Goal: Contribute content: Add original content to the website for others to see

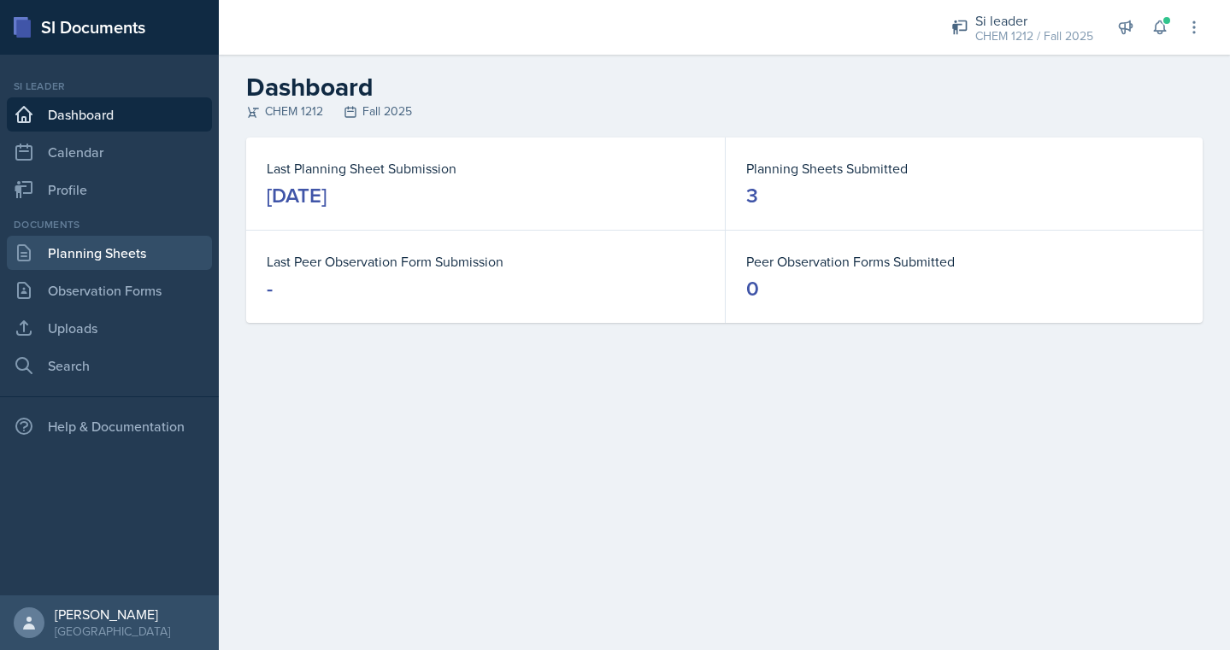
click at [139, 249] on link "Planning Sheets" at bounding box center [109, 253] width 205 height 34
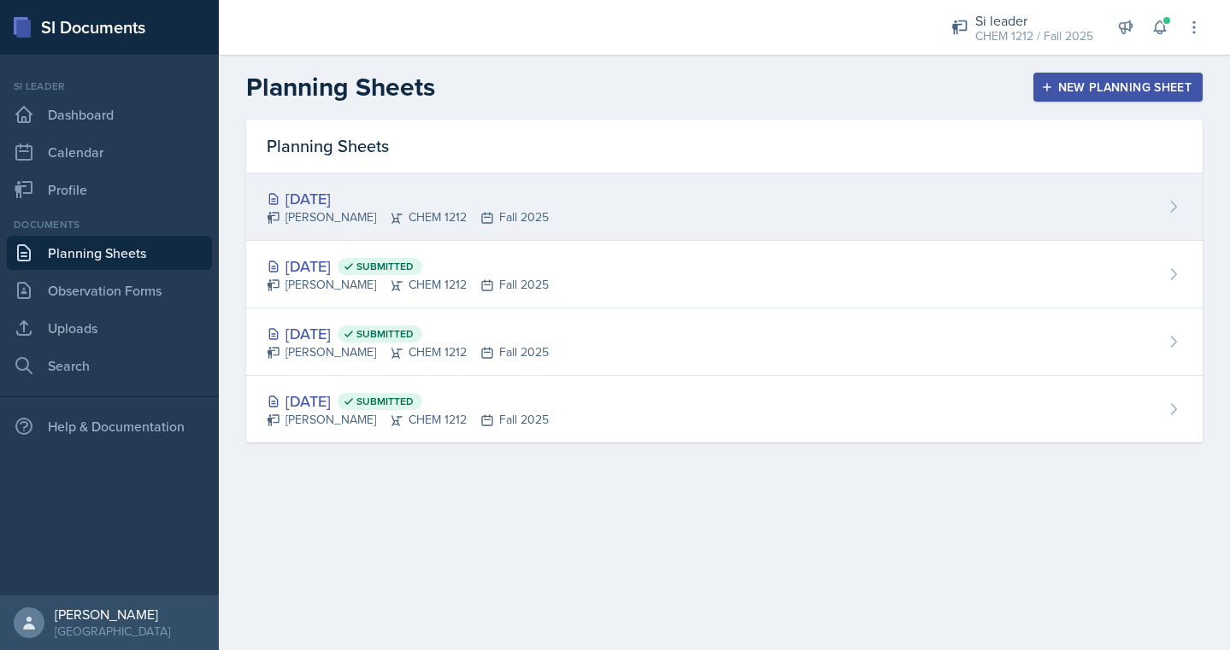
click at [480, 211] on icon at bounding box center [487, 218] width 14 height 14
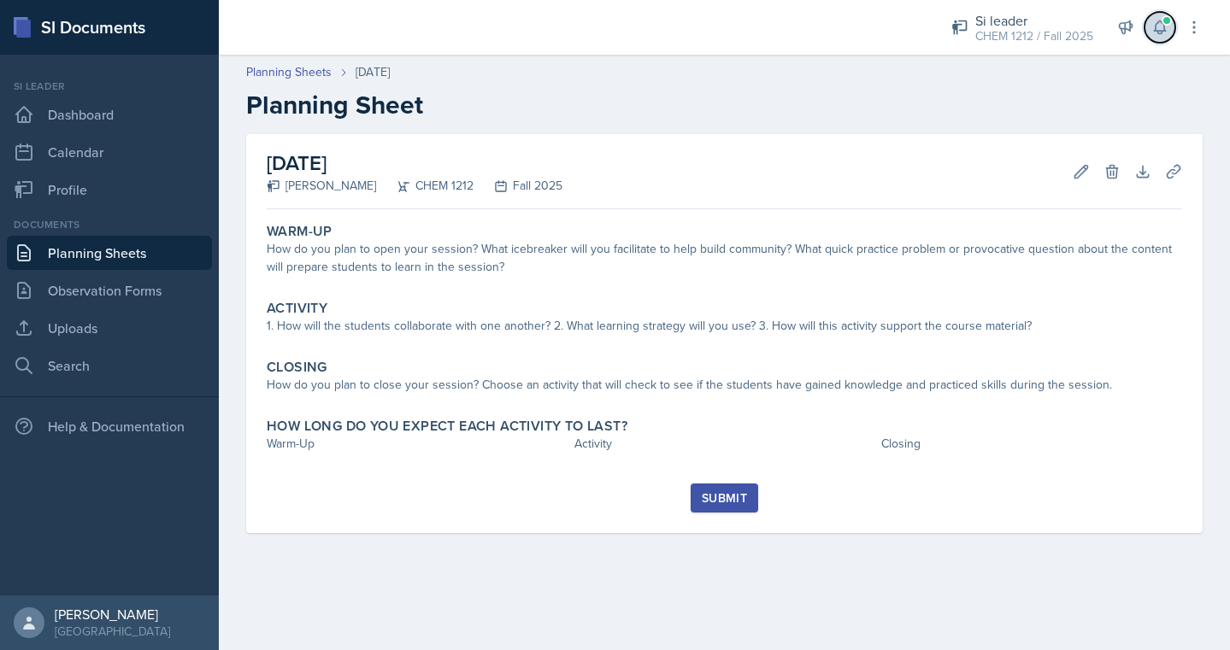
click at [1151, 33] on icon at bounding box center [1159, 27] width 17 height 17
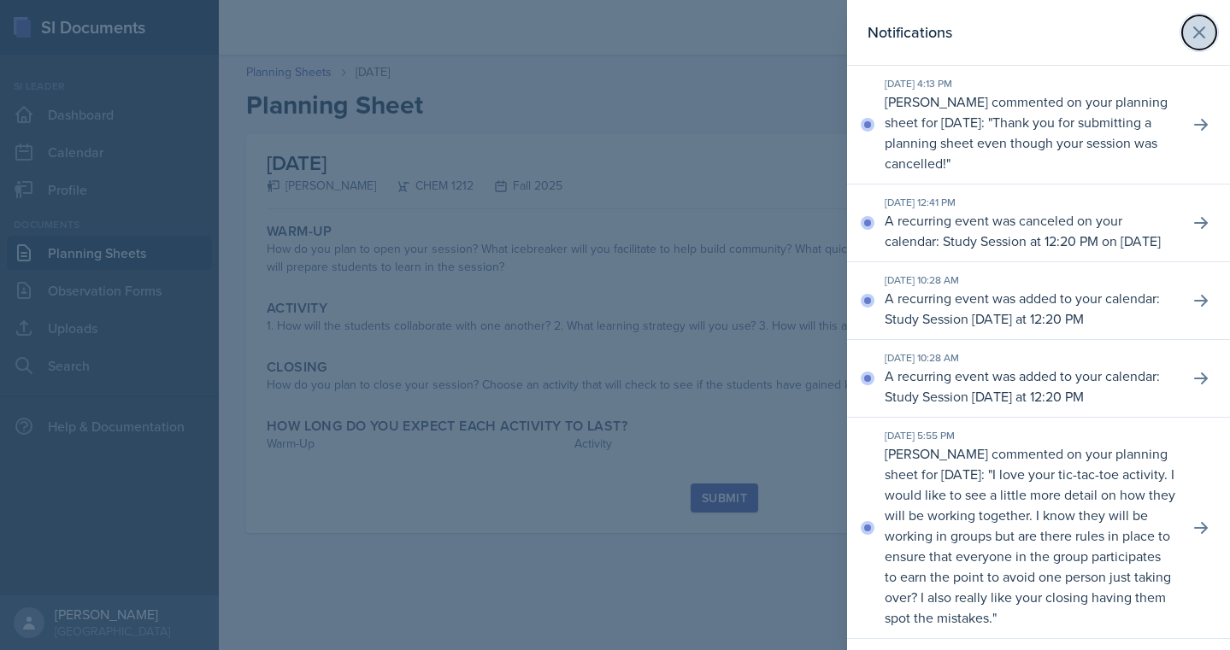
click at [1201, 26] on icon at bounding box center [1199, 32] width 21 height 21
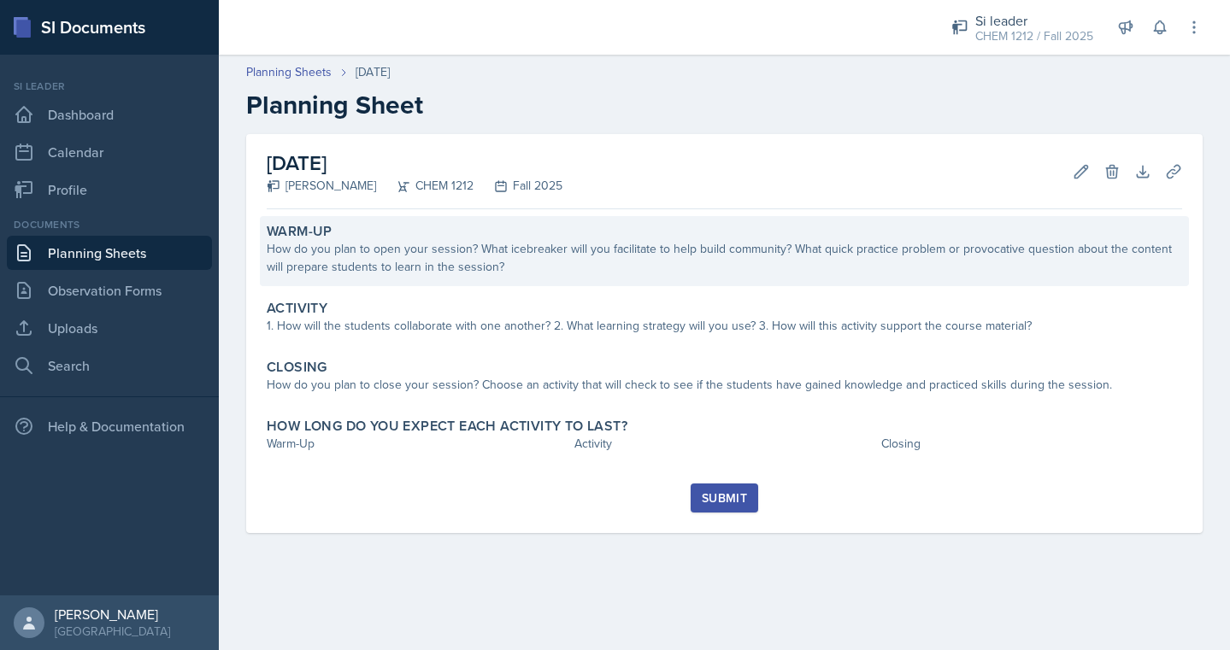
click at [670, 248] on div "How do you plan to open your session? What icebreaker will you facilitate to he…" at bounding box center [724, 258] width 915 height 36
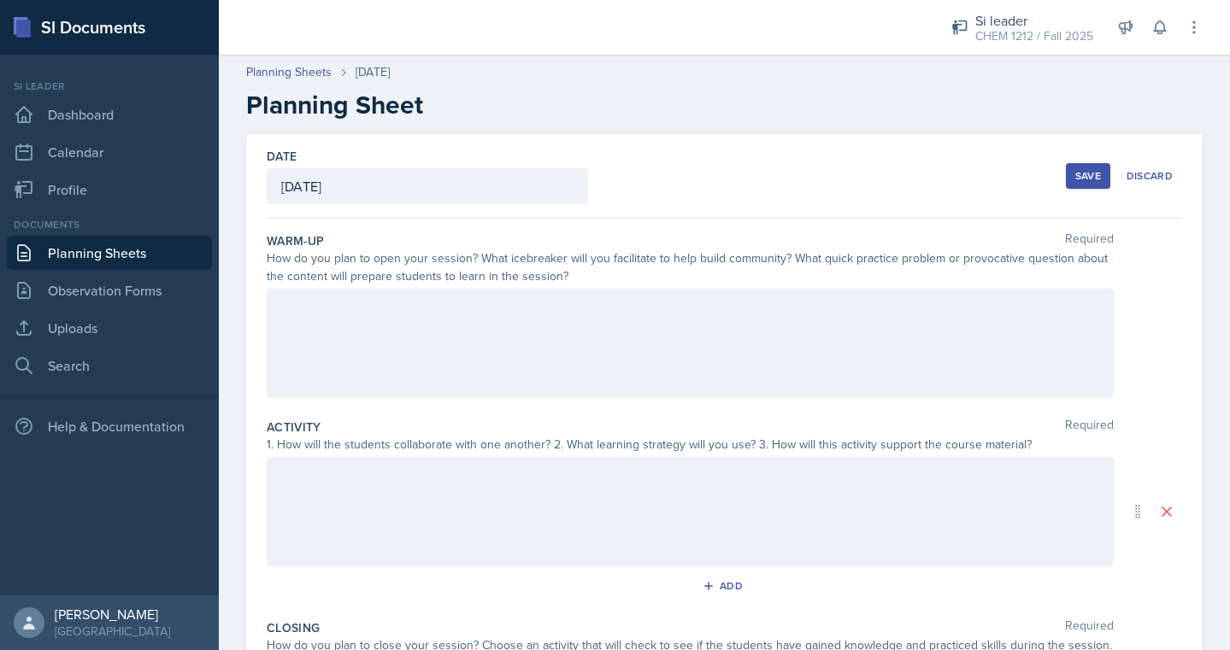
click at [616, 324] on div at bounding box center [690, 343] width 847 height 109
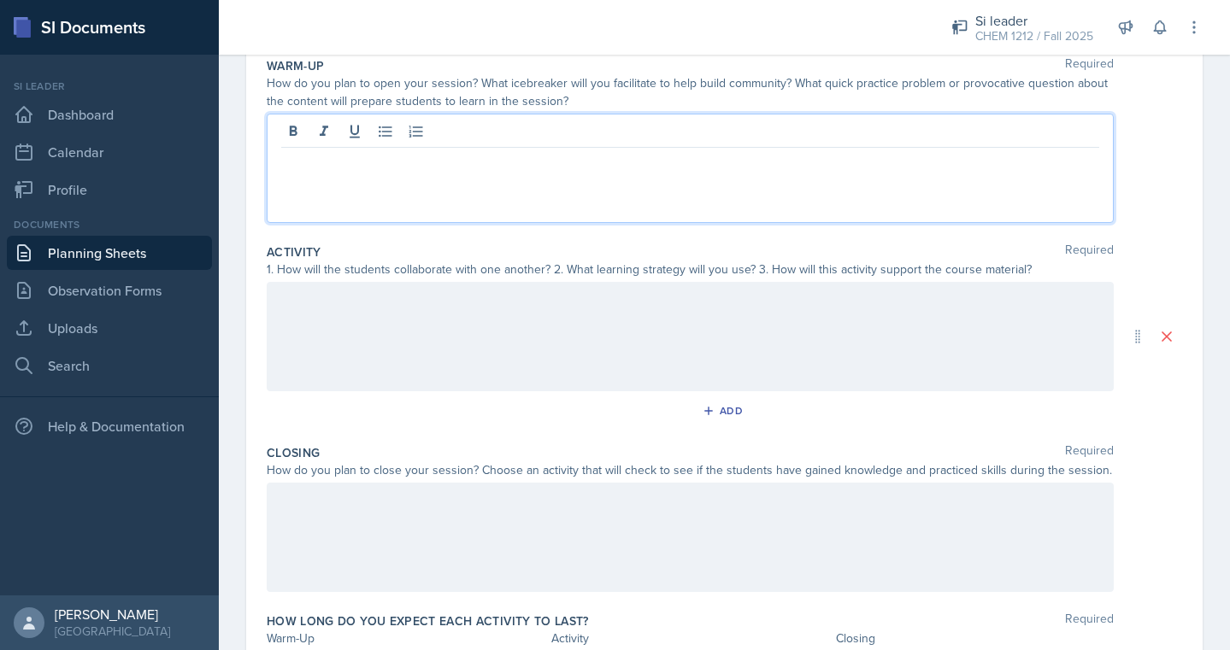
scroll to position [177, 0]
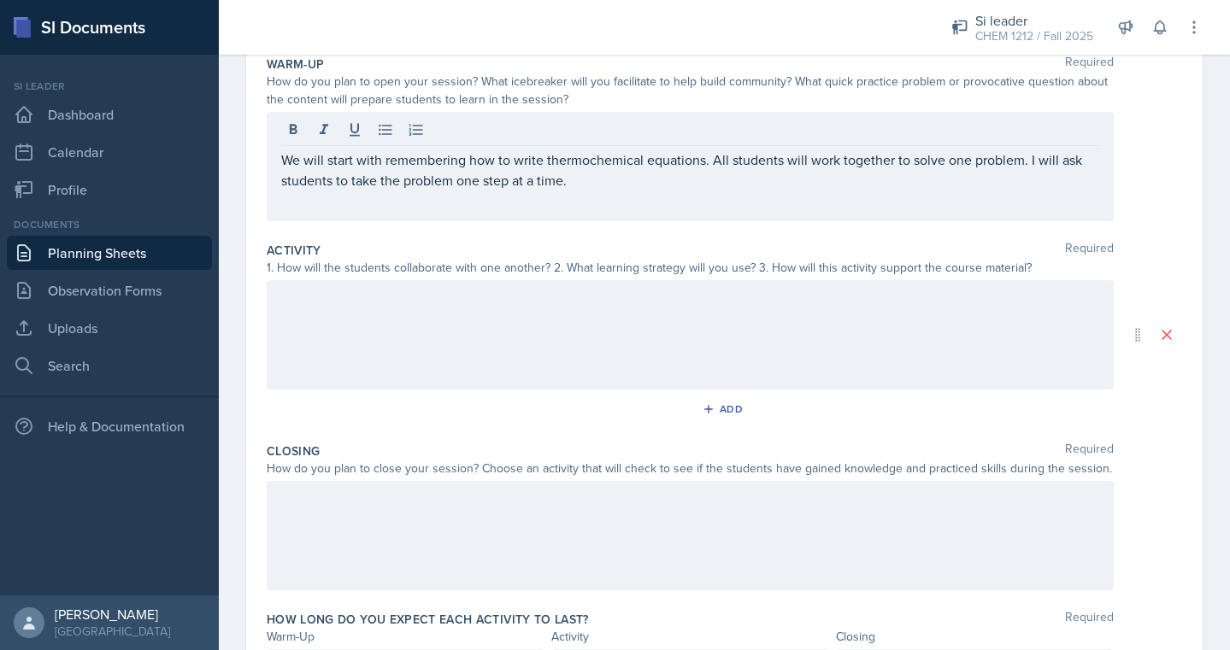
click at [554, 359] on div at bounding box center [690, 334] width 847 height 109
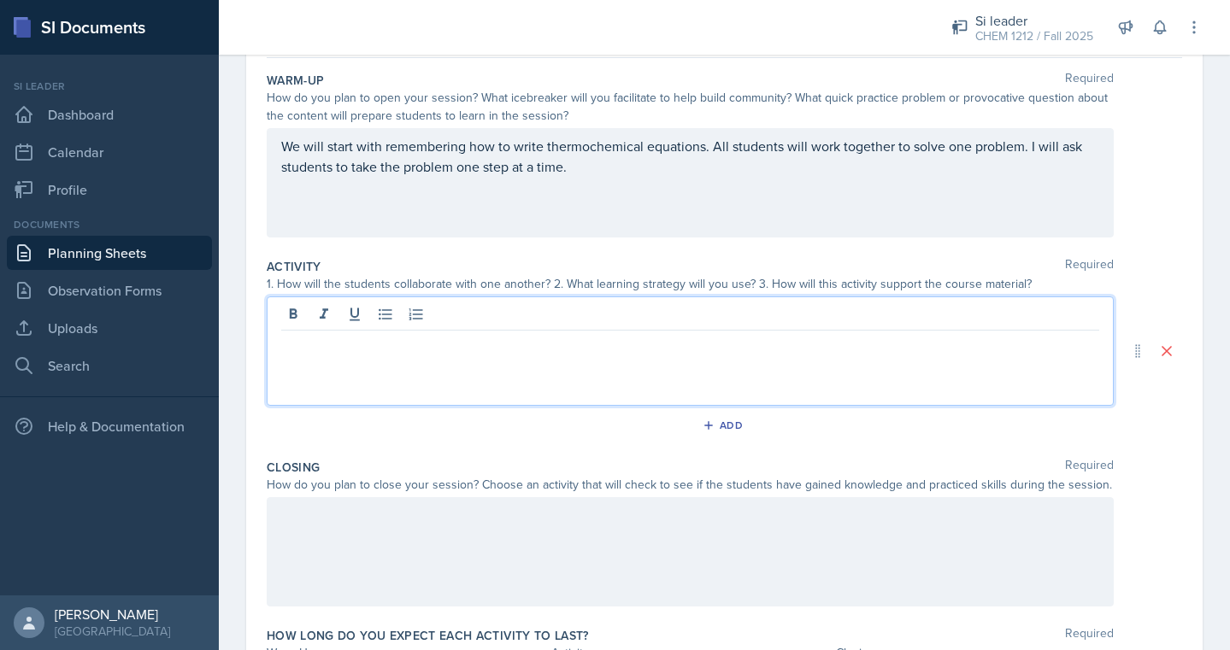
click at [659, 167] on p "We will start with remembering how to write thermochemical equations. All stude…" at bounding box center [690, 156] width 818 height 41
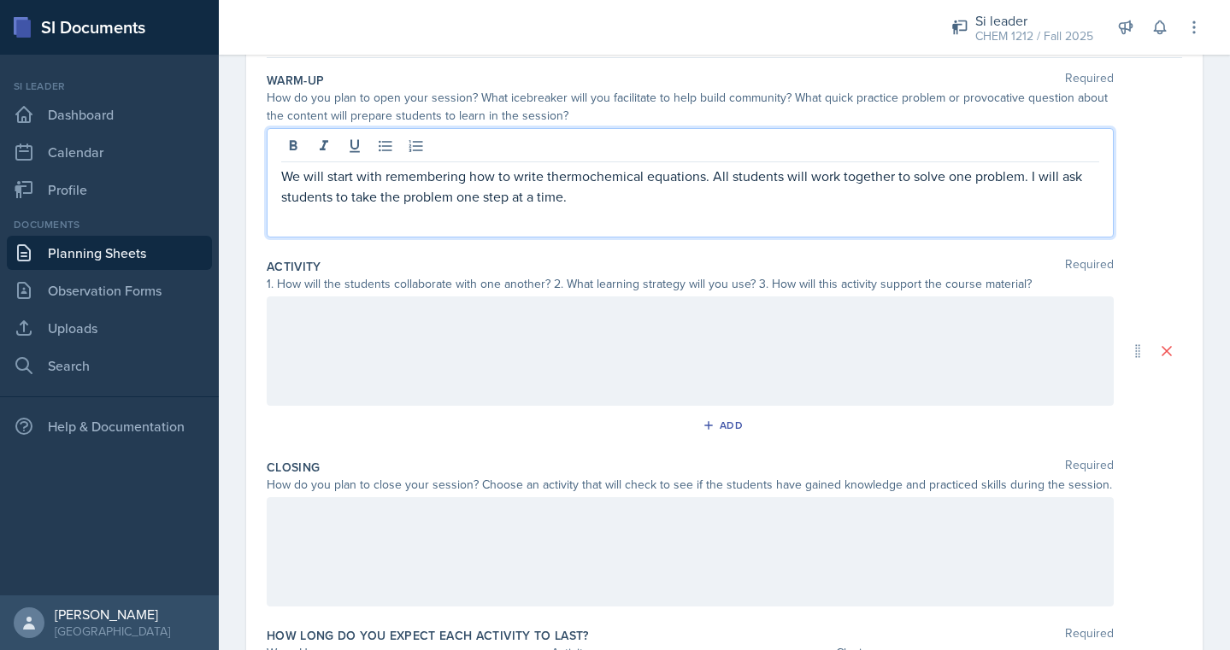
scroll to position [191, 0]
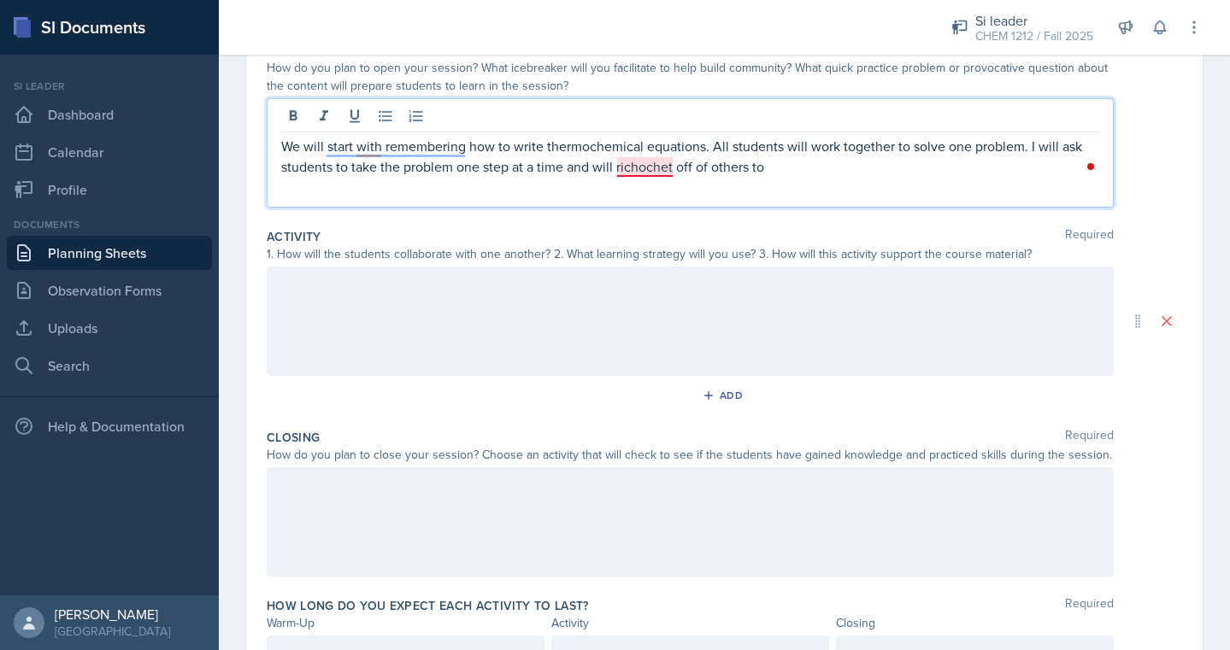
click at [655, 169] on p "We will start with remembering how to write thermochemical equations. All stude…" at bounding box center [690, 156] width 818 height 41
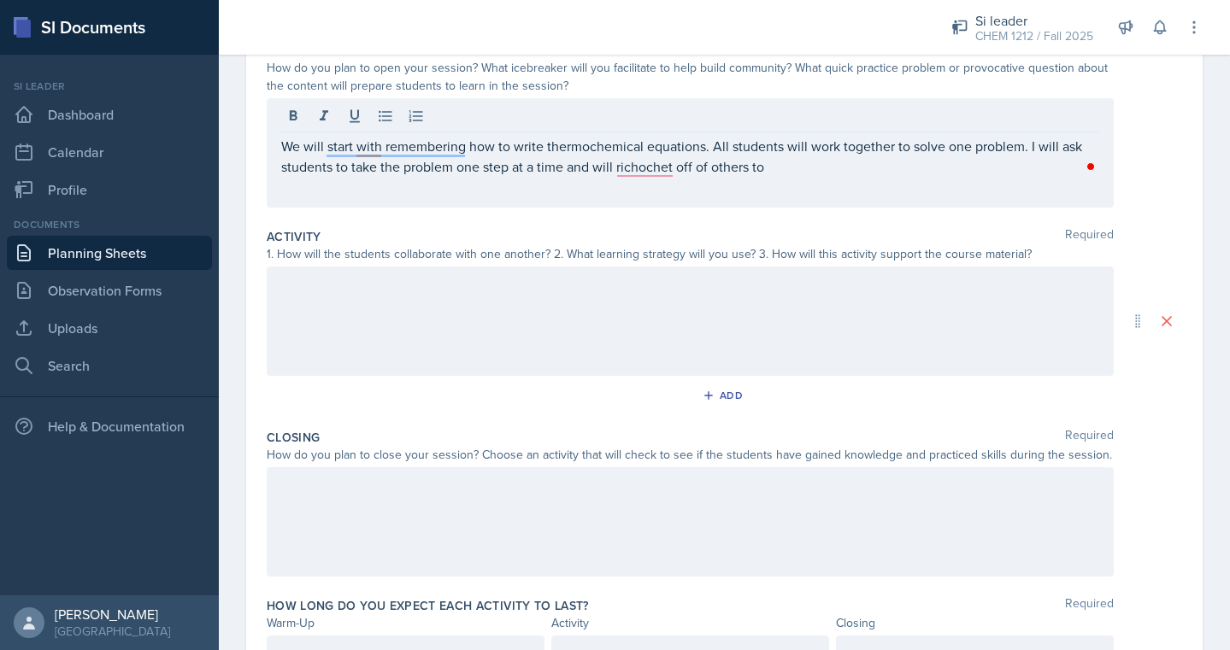
click at [663, 201] on div "We will start with remembering how to write thermochemical equations. All stude…" at bounding box center [690, 152] width 847 height 109
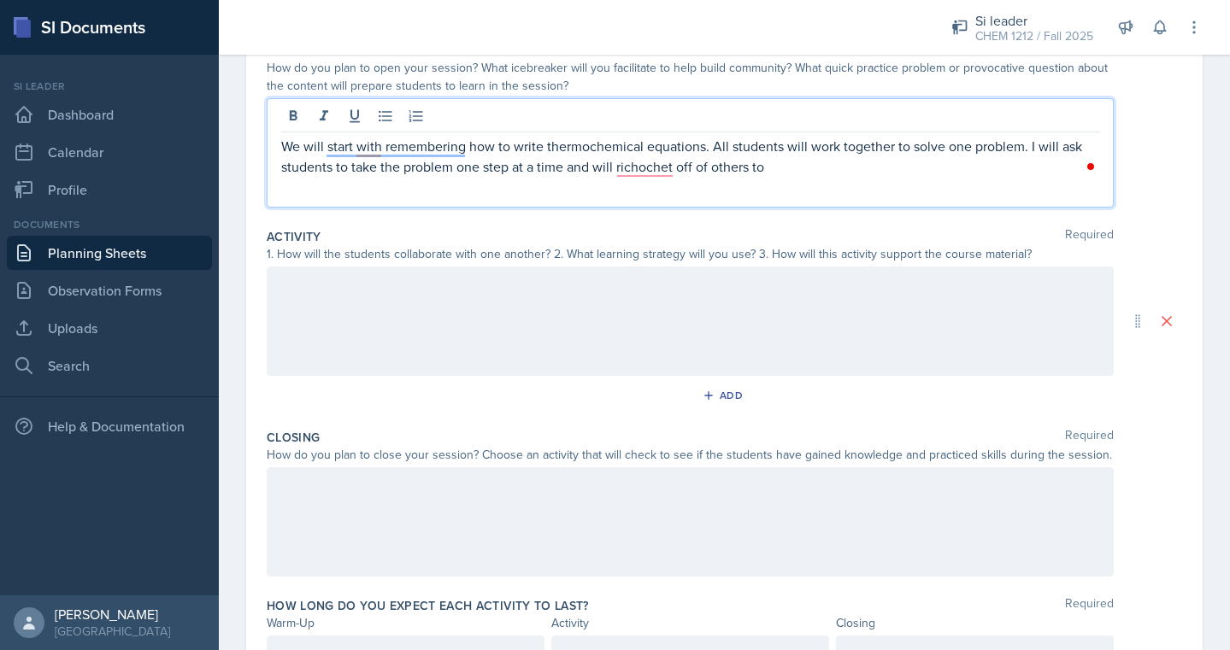
click at [825, 167] on p "We will start with remembering how to write thermochemical equations. All stude…" at bounding box center [690, 156] width 818 height 41
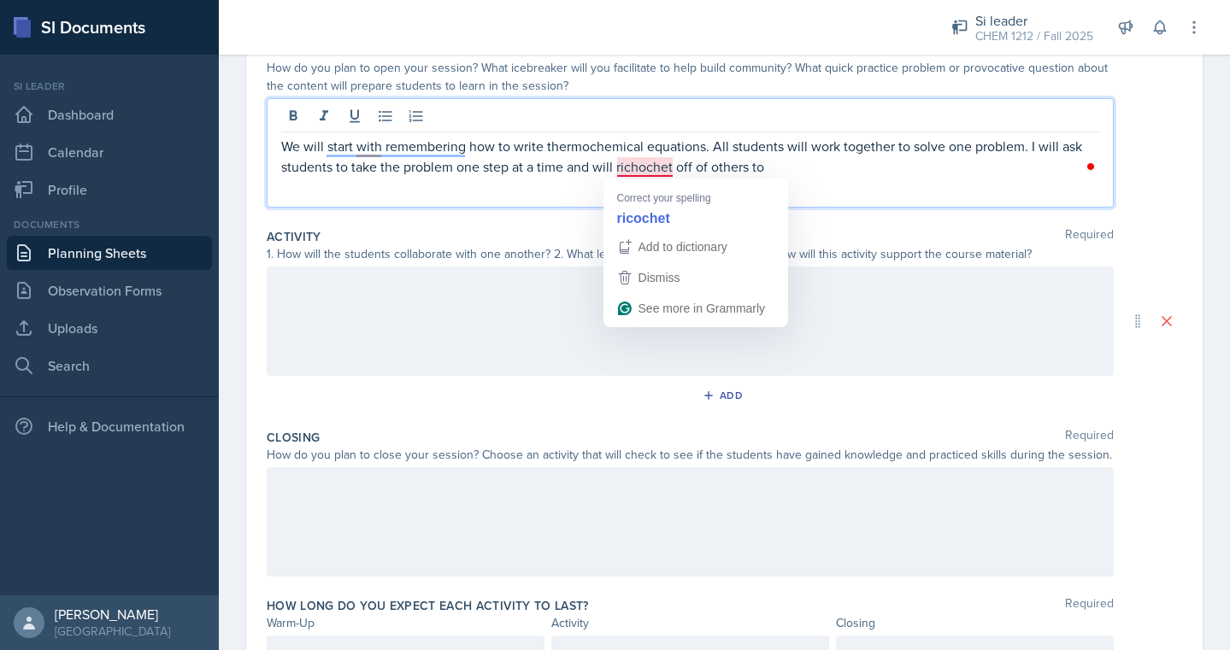
click at [640, 165] on p "We will start with remembering how to write thermochemical equations. All stude…" at bounding box center [690, 156] width 818 height 41
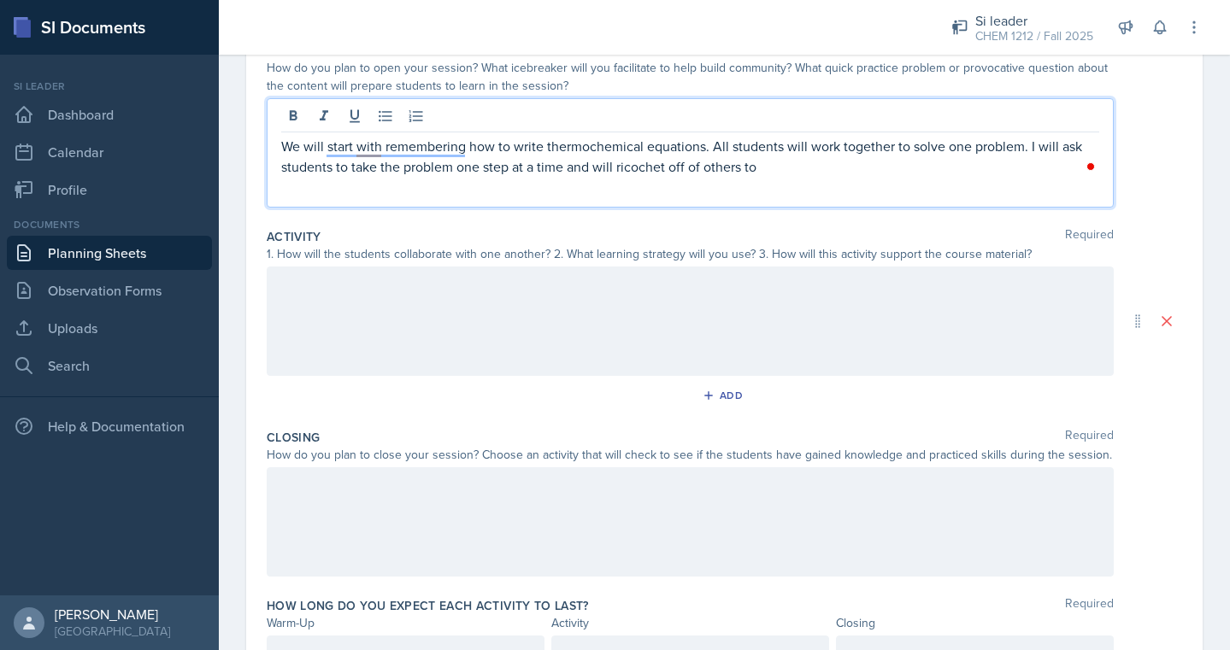
click at [800, 179] on div "We will start with remembering how to write thermochemical equations. All stude…" at bounding box center [690, 152] width 847 height 109
click at [806, 161] on p "We will start with remembering how to write thermochemical equations. All stude…" at bounding box center [690, 156] width 818 height 41
click at [667, 170] on p "We will start with remembering how to write thermochemical equations. All stude…" at bounding box center [690, 156] width 818 height 41
click at [651, 170] on p "We will start with remembering how to write thermochemical equations. All stude…" at bounding box center [690, 156] width 818 height 41
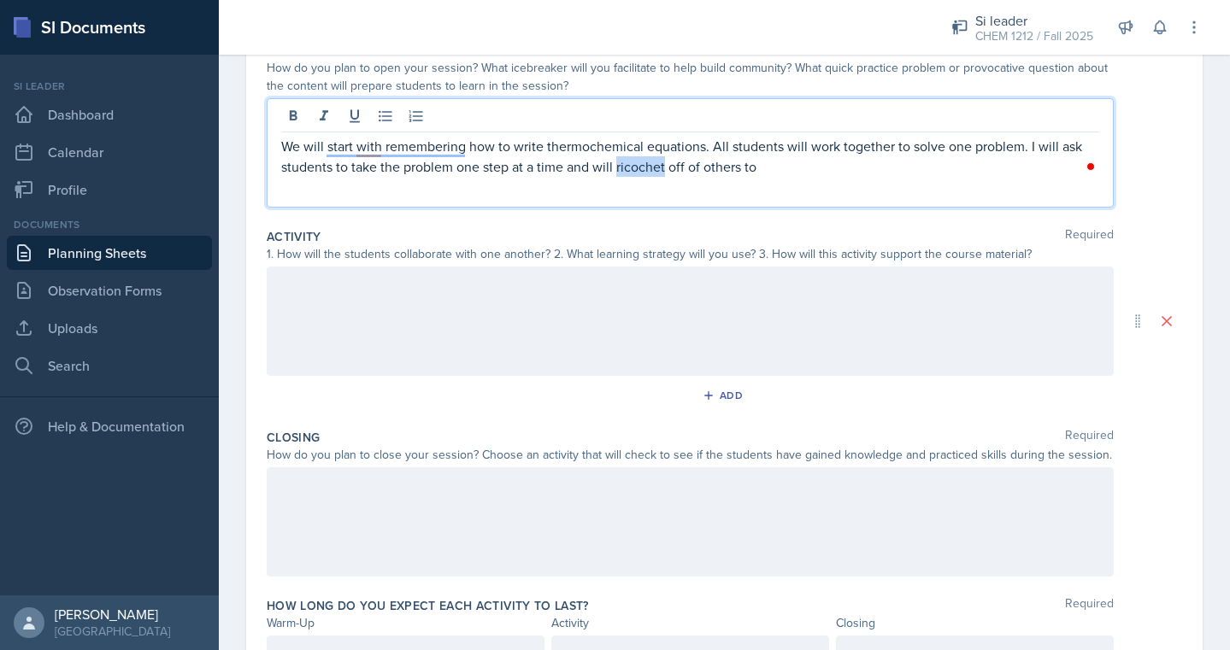
click at [651, 170] on p "We will start with remembering how to write thermochemical equations. All stude…" at bounding box center [690, 156] width 818 height 41
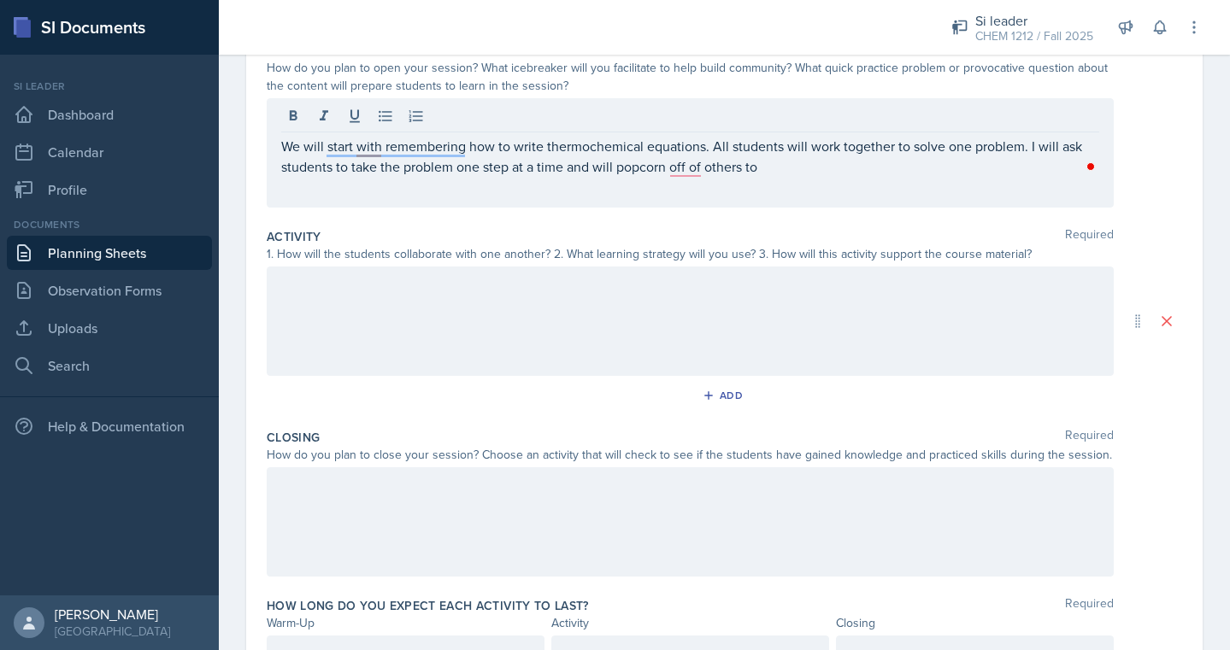
click at [828, 187] on div "We will start with remembering how to write thermochemical equations. All stude…" at bounding box center [690, 152] width 847 height 109
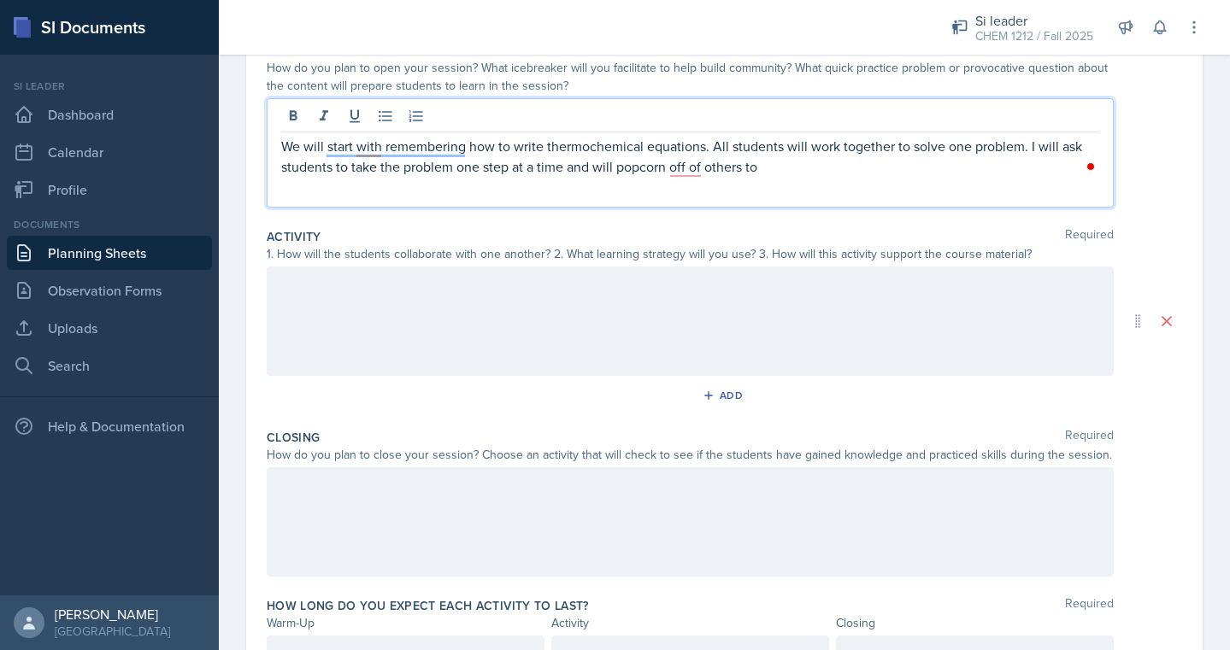
click at [822, 177] on div "We will start with remembering how to write thermochemical equations. All stude…" at bounding box center [690, 152] width 847 height 109
click at [822, 163] on p "We will start with remembering how to write thermochemical equations. All stude…" at bounding box center [690, 156] width 818 height 41
click at [705, 367] on div at bounding box center [690, 321] width 847 height 109
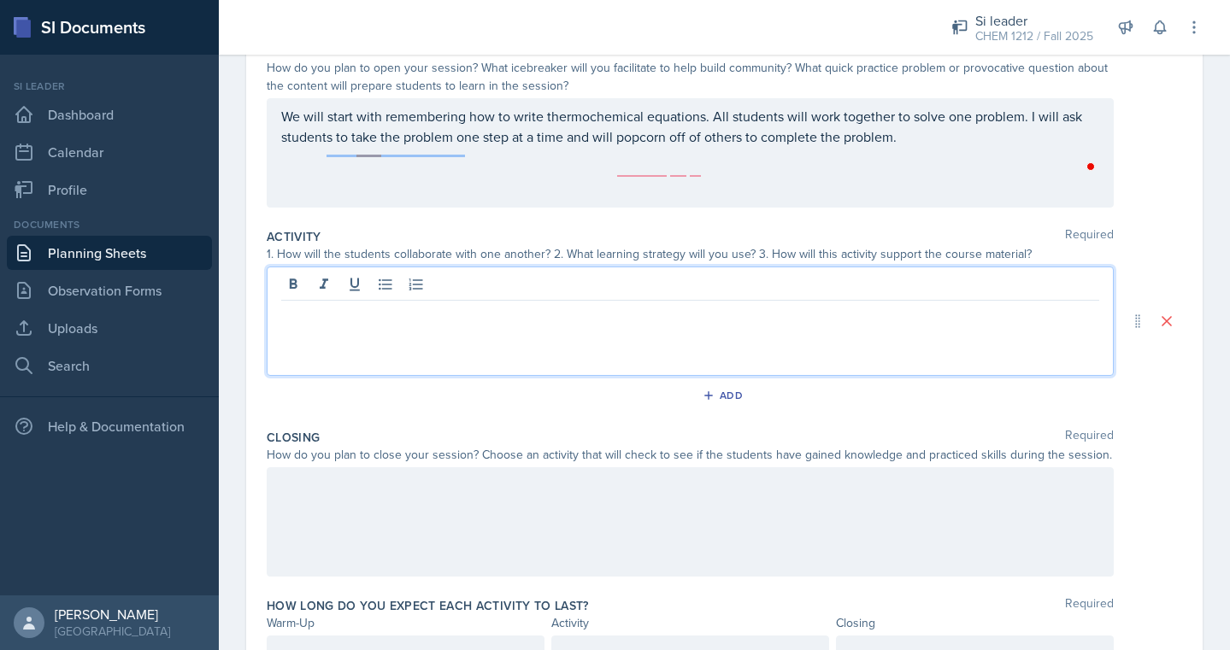
scroll to position [220, 0]
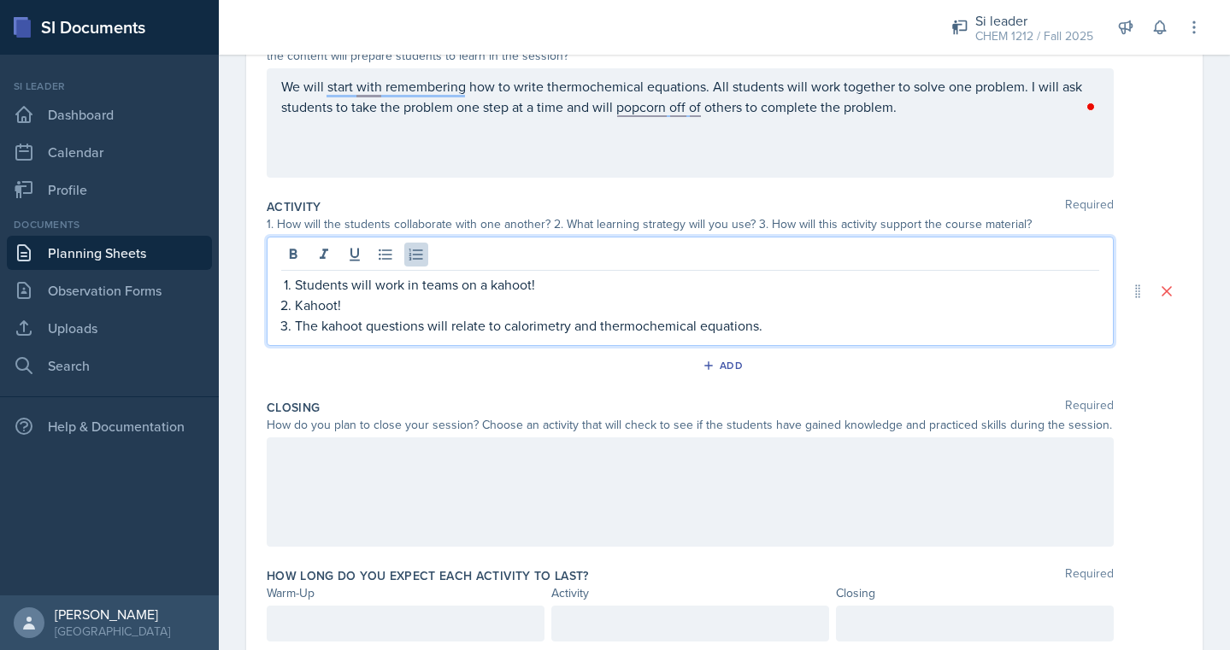
click at [691, 287] on p "Students will work in teams on a kahoot!" at bounding box center [697, 284] width 804 height 21
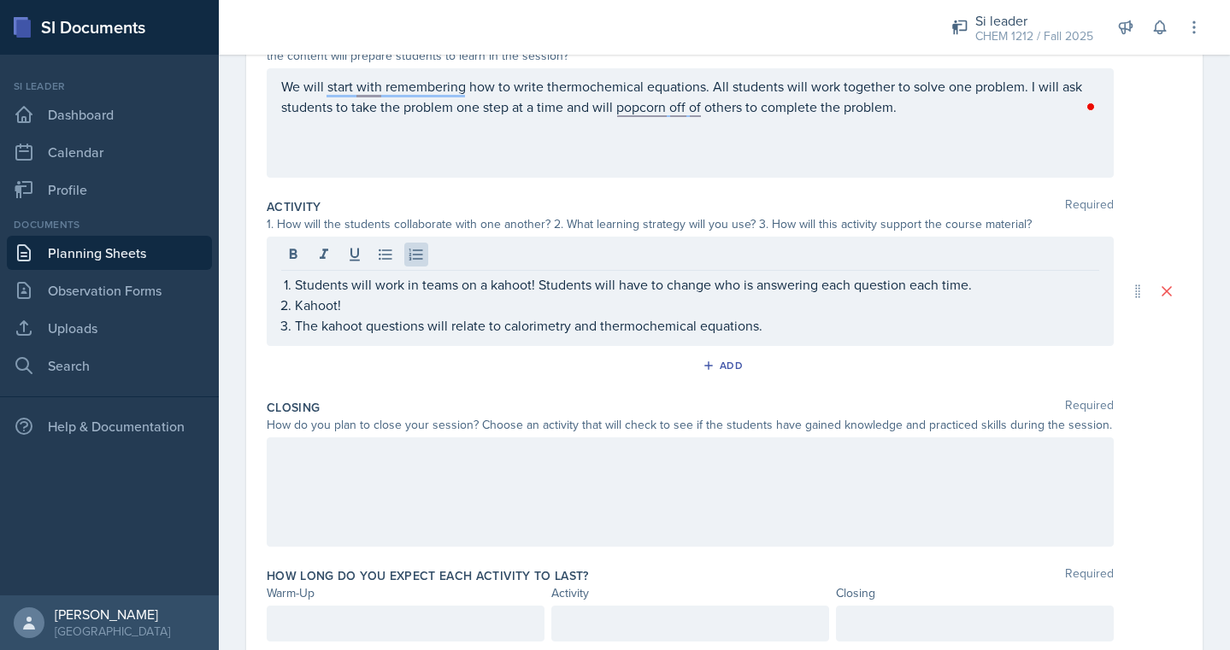
click at [624, 501] on div at bounding box center [690, 492] width 847 height 109
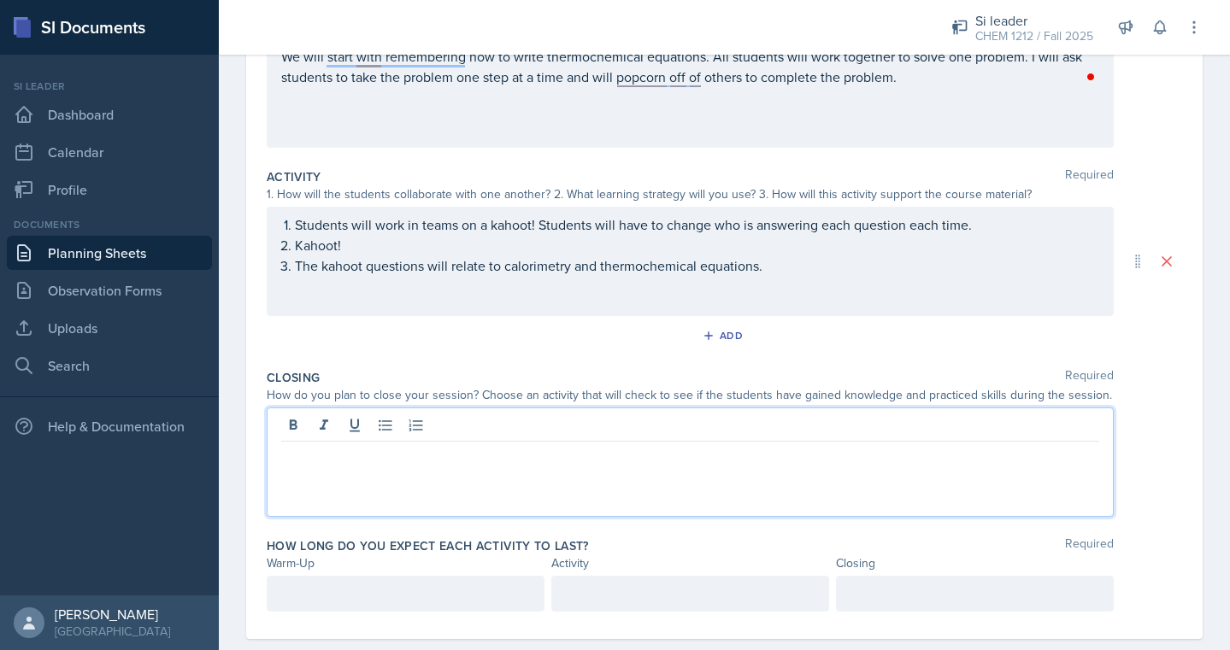
click at [798, 508] on div at bounding box center [690, 462] width 847 height 109
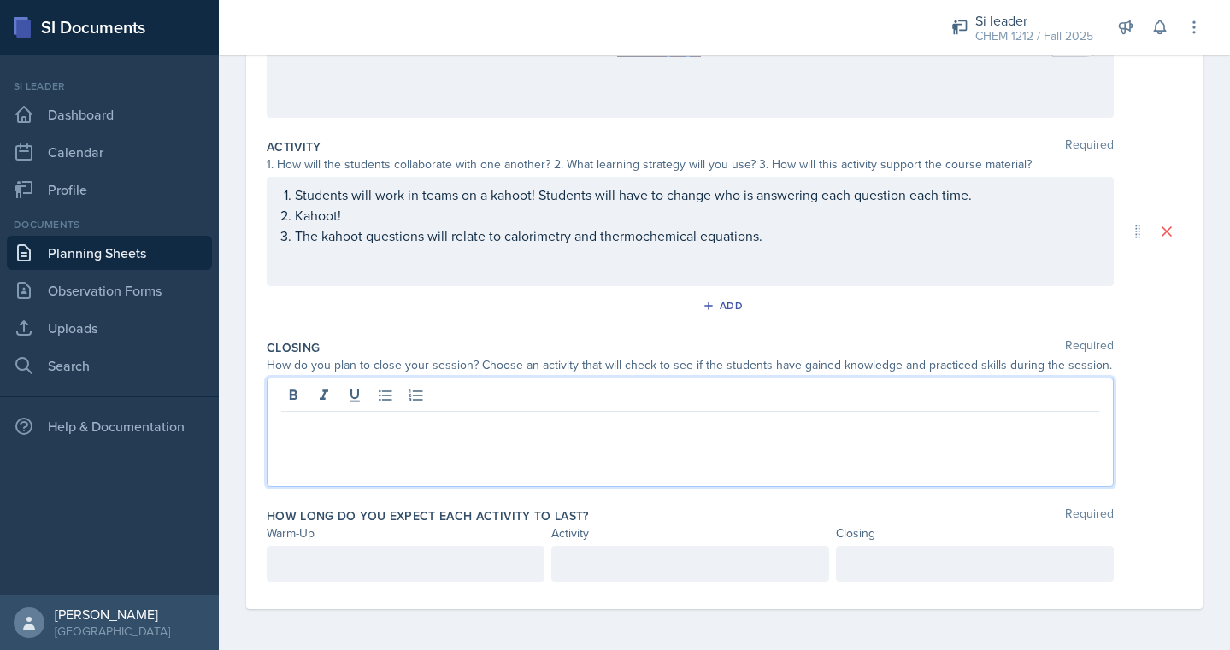
click at [763, 461] on div at bounding box center [690, 432] width 847 height 109
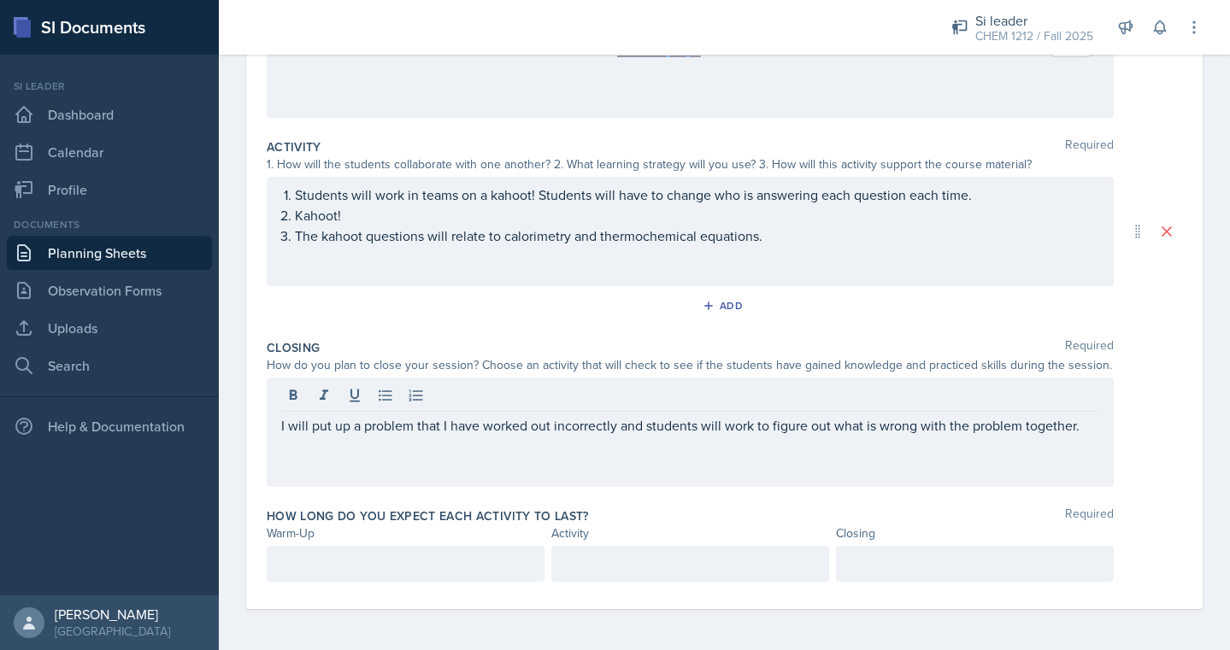
click at [447, 581] on div at bounding box center [406, 564] width 278 height 36
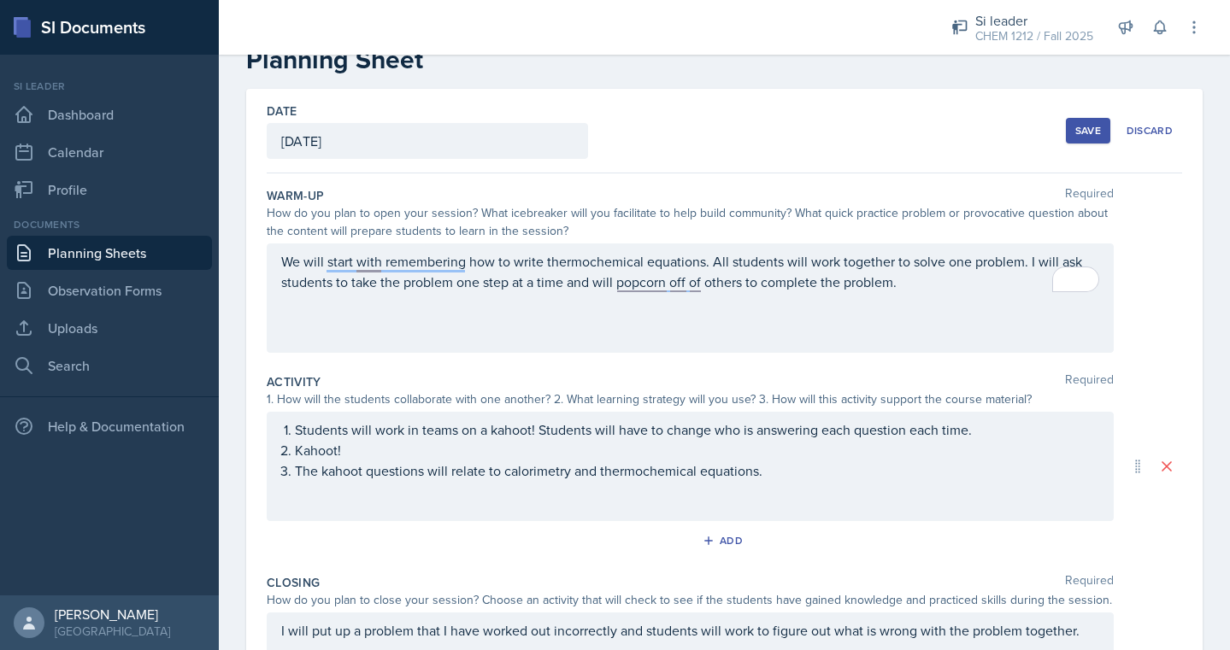
scroll to position [310, 0]
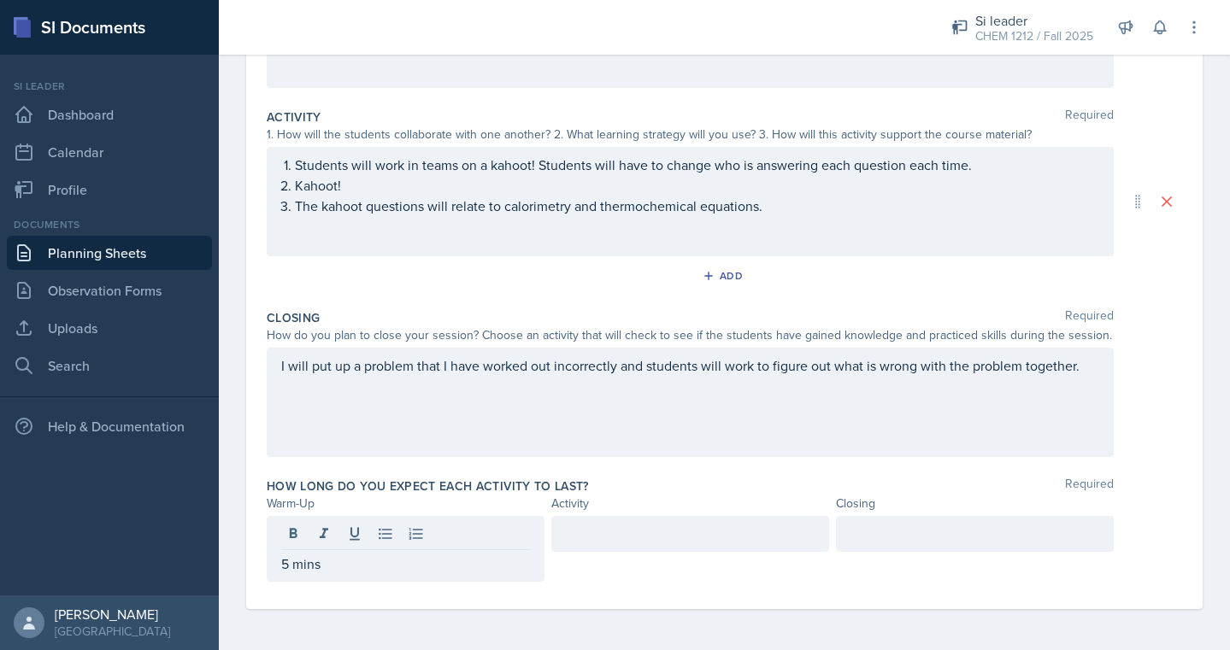
click at [649, 520] on div at bounding box center [690, 534] width 278 height 36
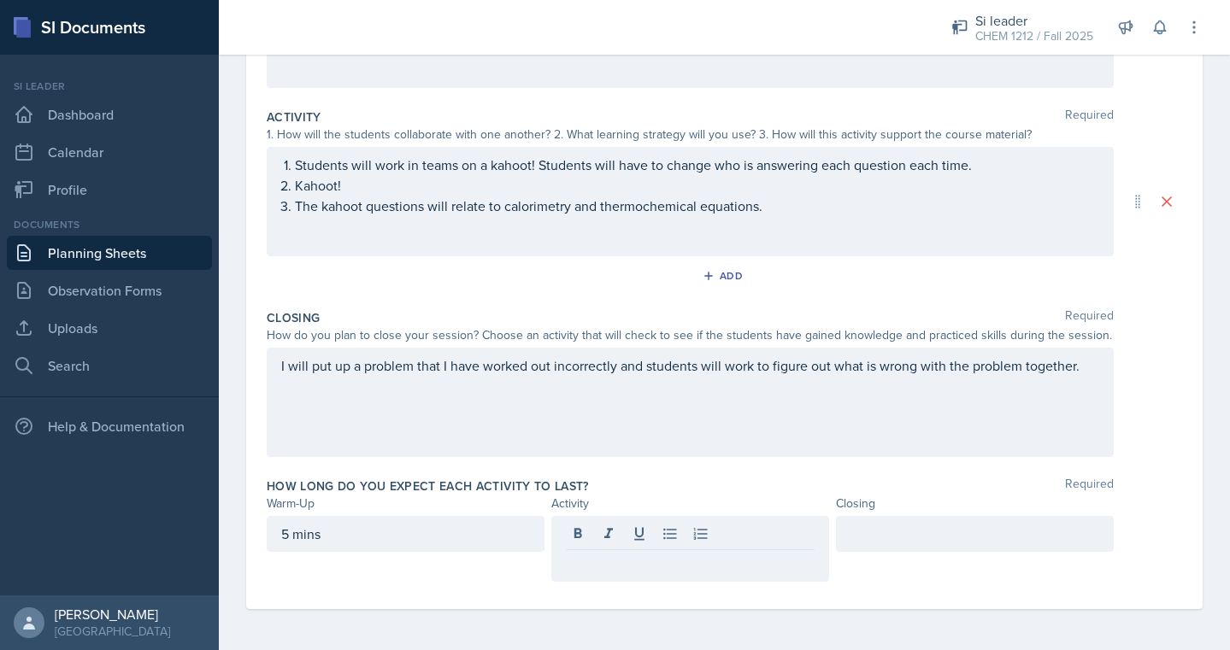
click at [893, 544] on div at bounding box center [975, 534] width 278 height 36
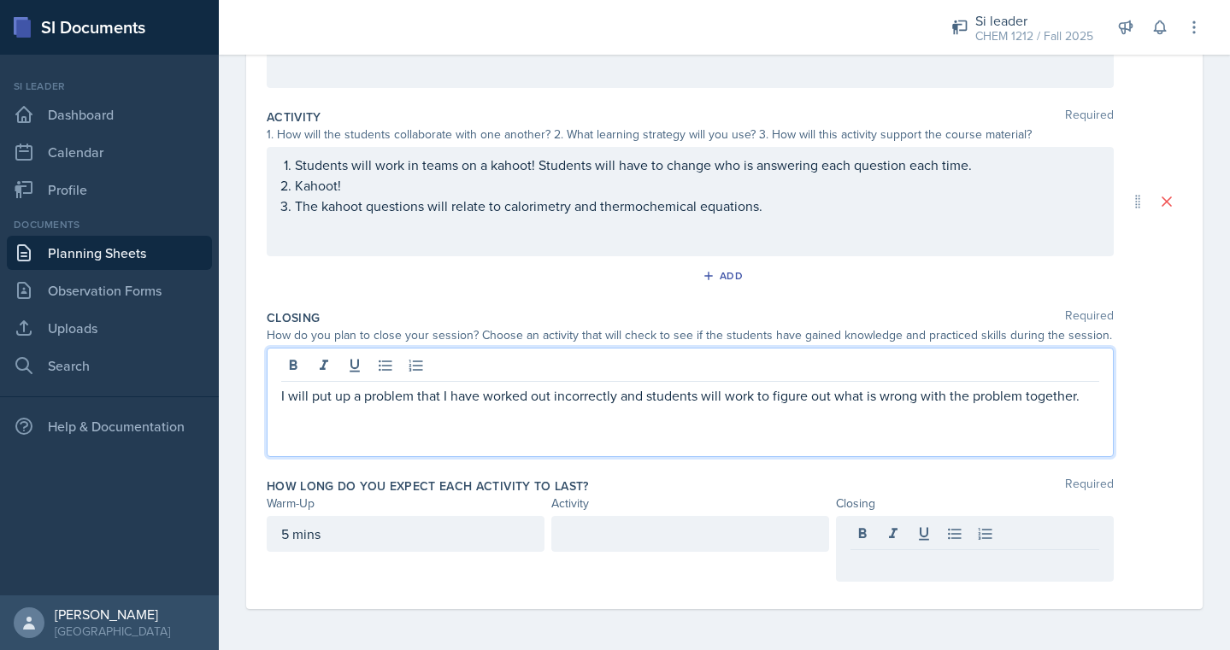
click at [1093, 361] on div "I will put up a problem that I have worked out incorrectly and students will wo…" at bounding box center [690, 402] width 847 height 109
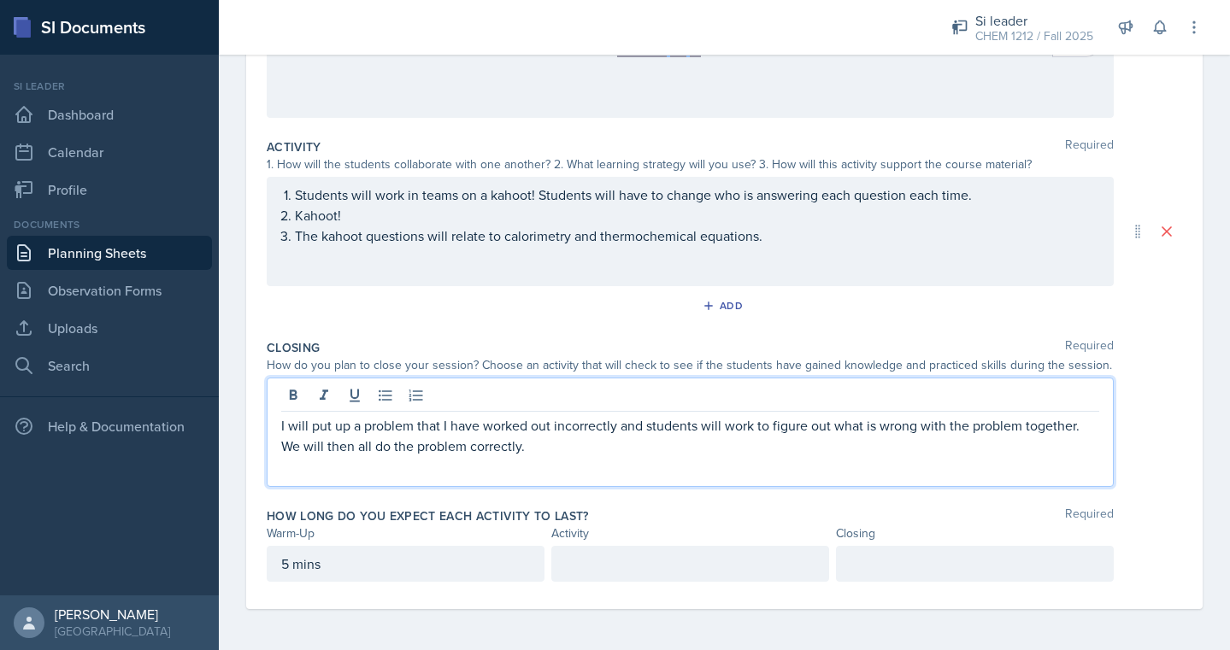
click at [1007, 568] on p at bounding box center [974, 564] width 249 height 21
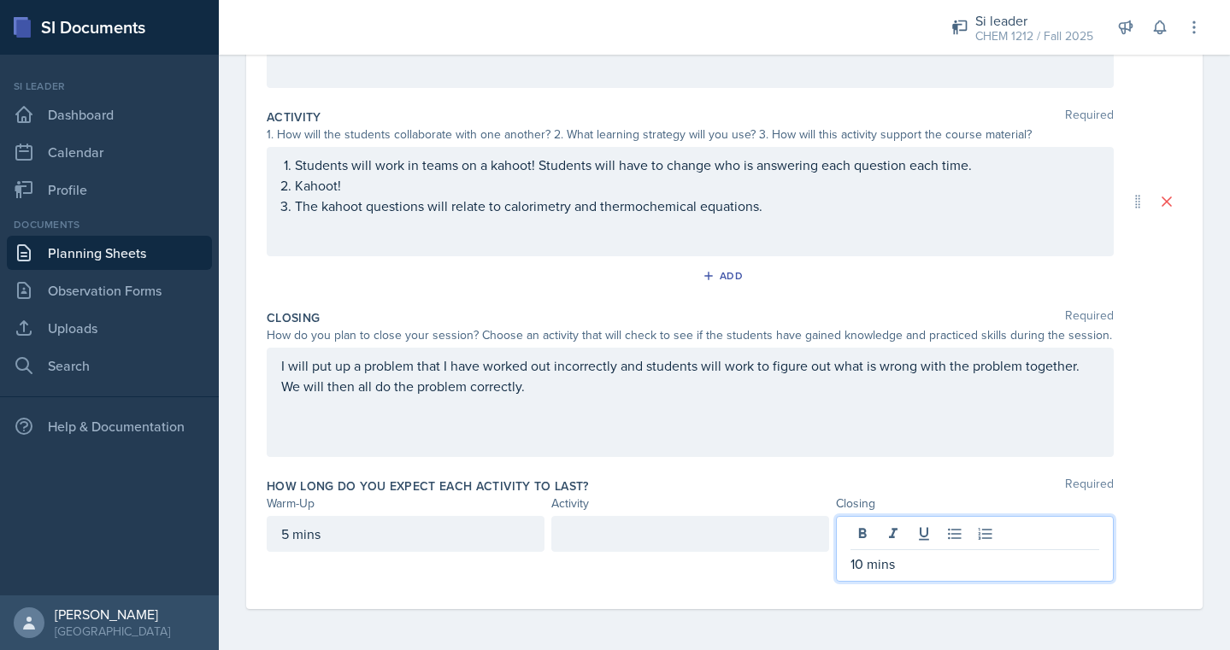
click at [808, 539] on div at bounding box center [690, 534] width 278 height 36
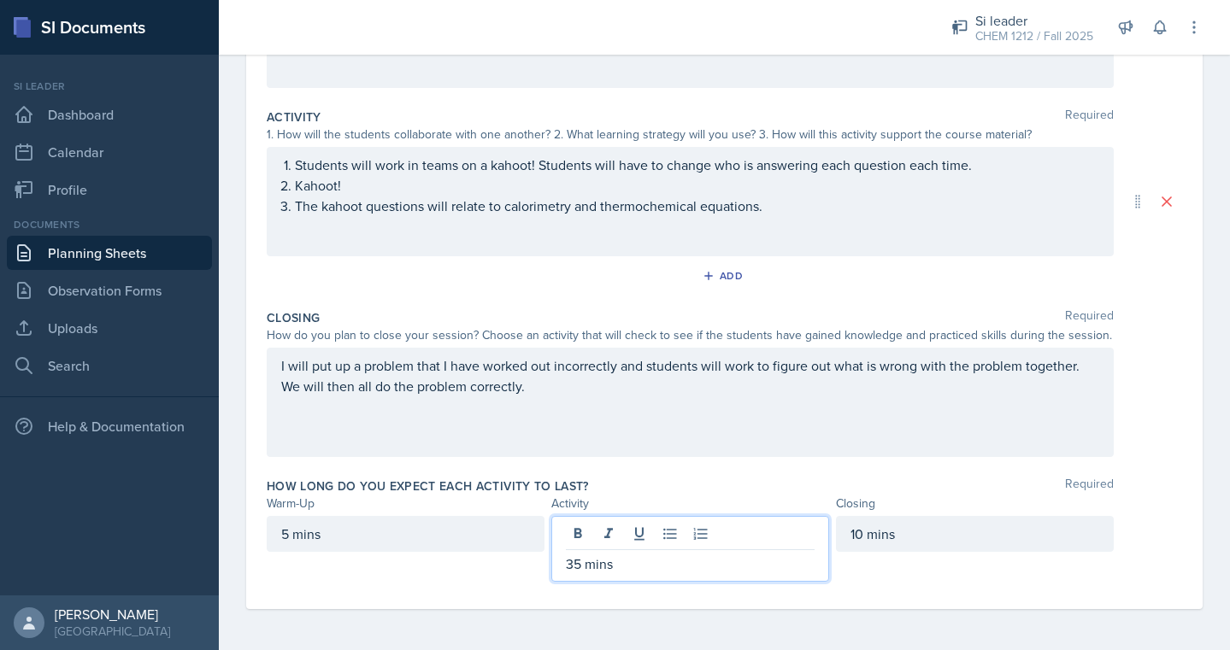
click at [918, 340] on div "How do you plan to close your session? Choose an activity that will check to se…" at bounding box center [690, 335] width 847 height 18
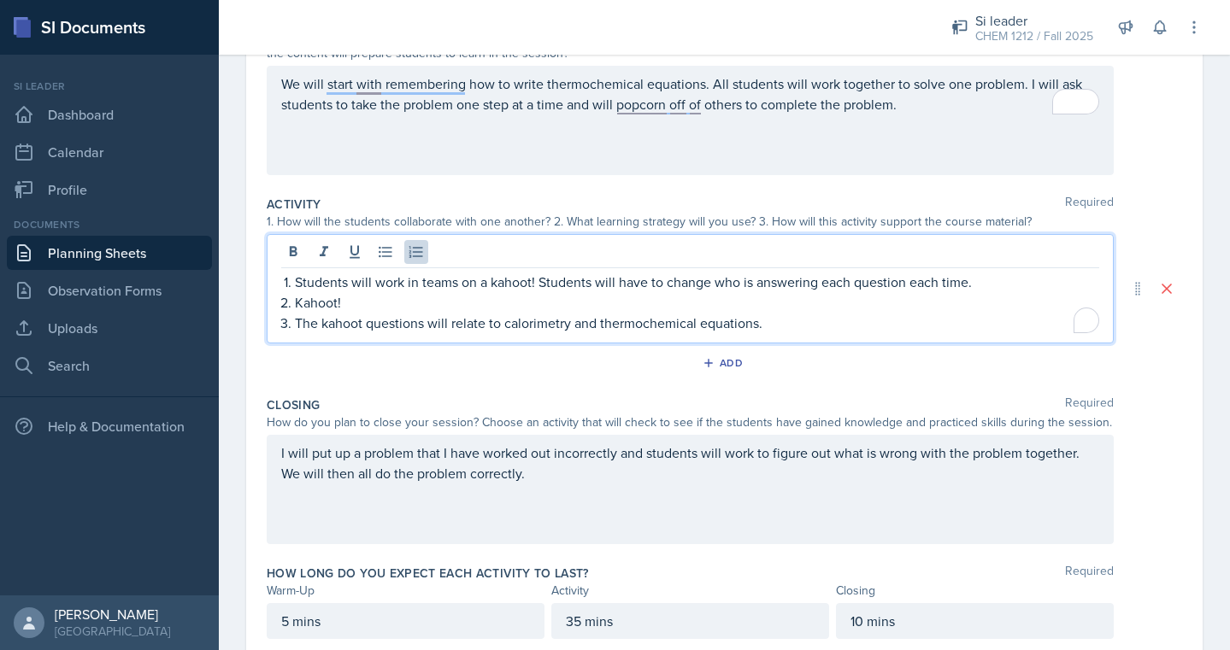
scroll to position [253, 0]
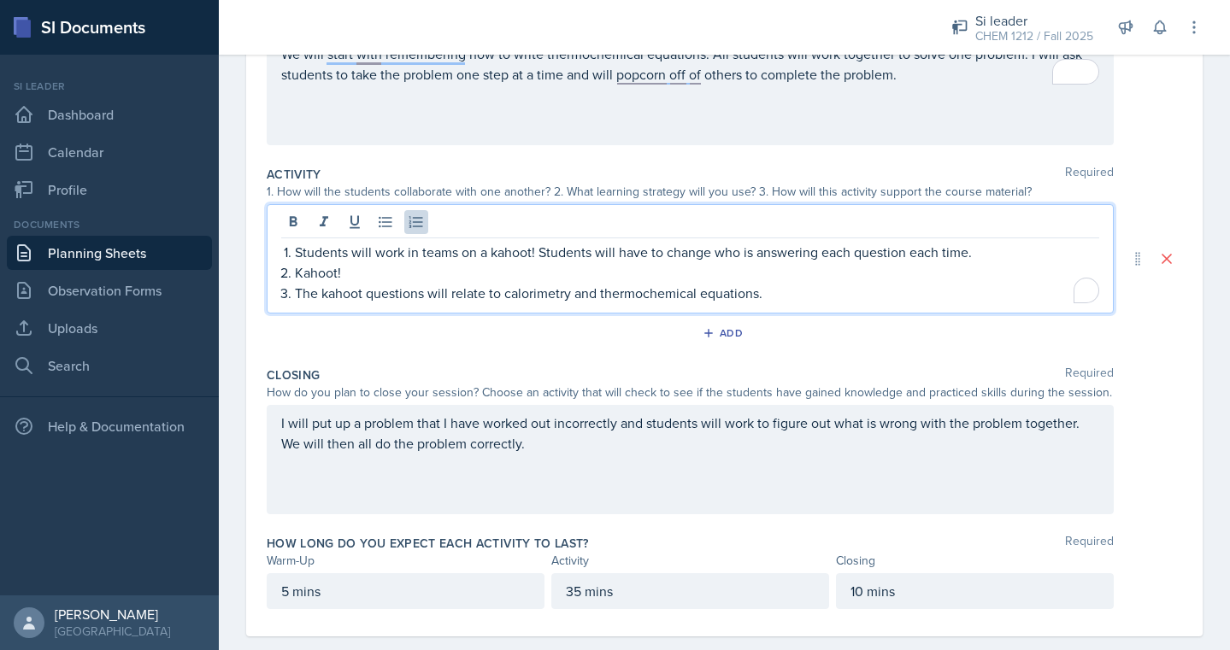
click at [938, 293] on p "The kahoot questions will relate to calorimetry and thermochemical equations." at bounding box center [697, 293] width 804 height 21
click at [931, 275] on p "Kahoot!" at bounding box center [697, 272] width 804 height 21
click at [761, 280] on p "Kahoot! The kahoot is linked in the powerpoint." at bounding box center [697, 272] width 804 height 21
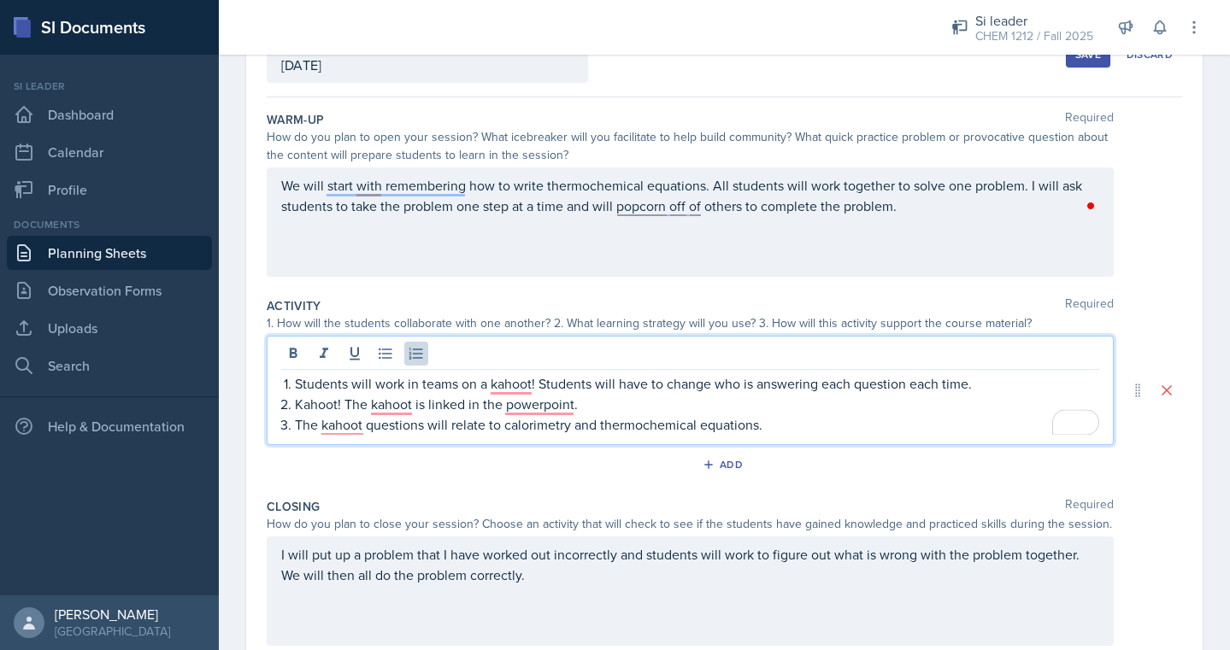
scroll to position [0, 0]
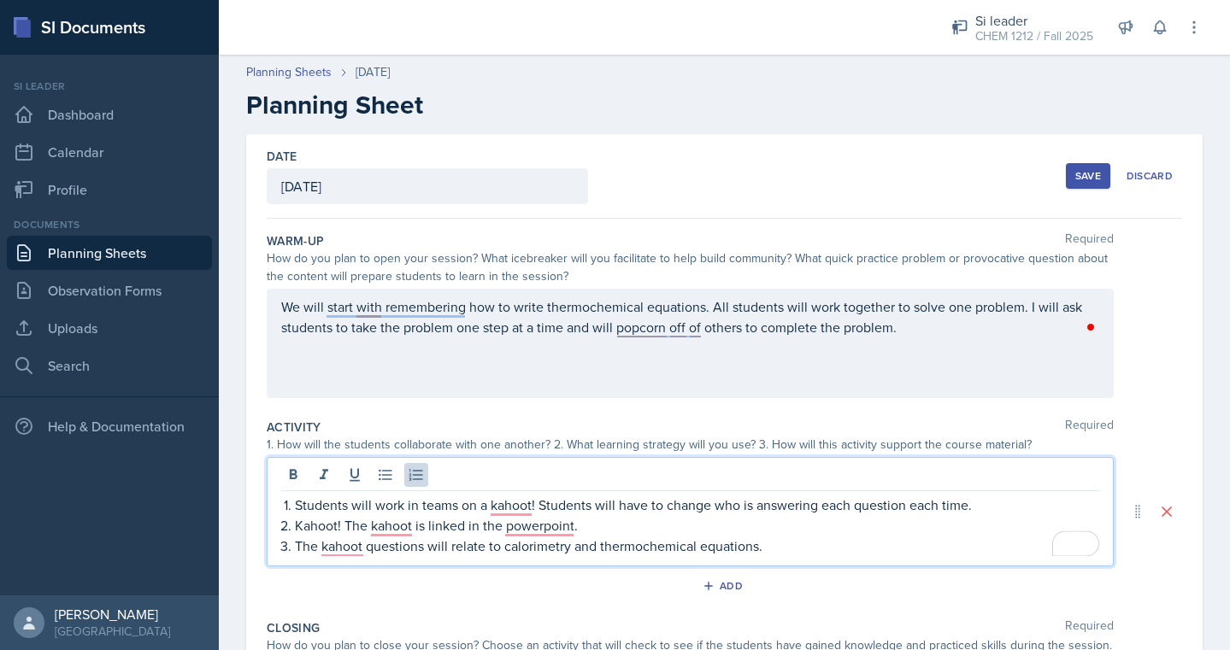
click at [761, 280] on div "How do you plan to open your session? What icebreaker will you facilitate to he…" at bounding box center [690, 268] width 847 height 36
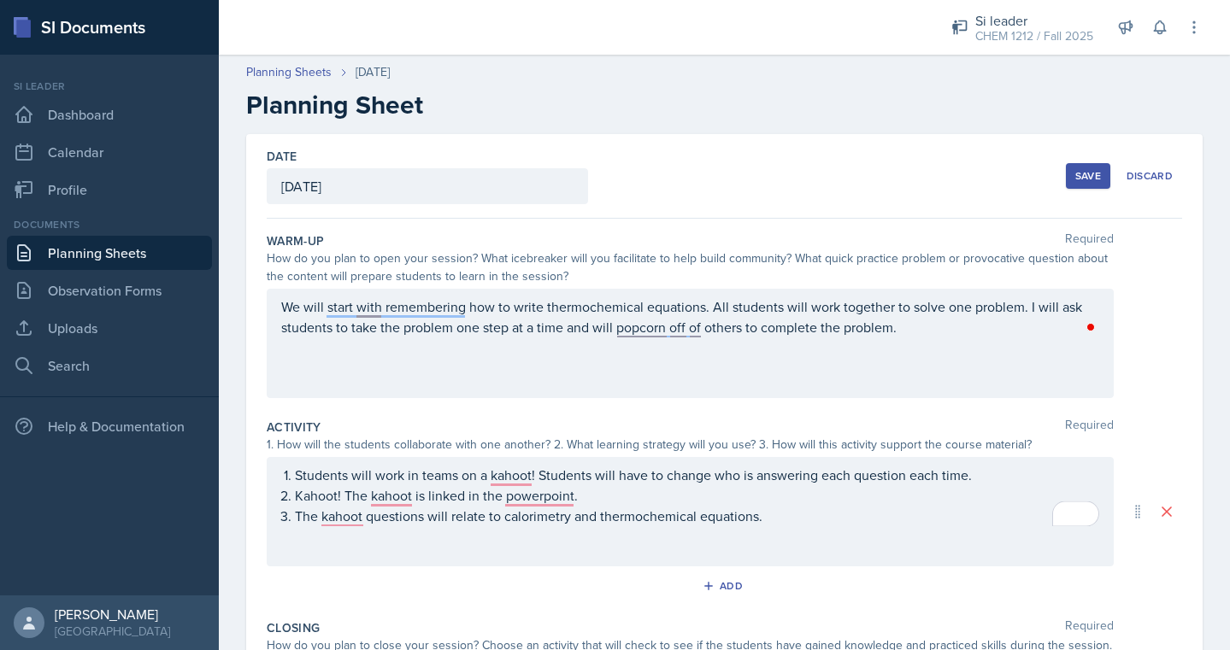
click at [1072, 173] on button "Save" at bounding box center [1088, 176] width 44 height 26
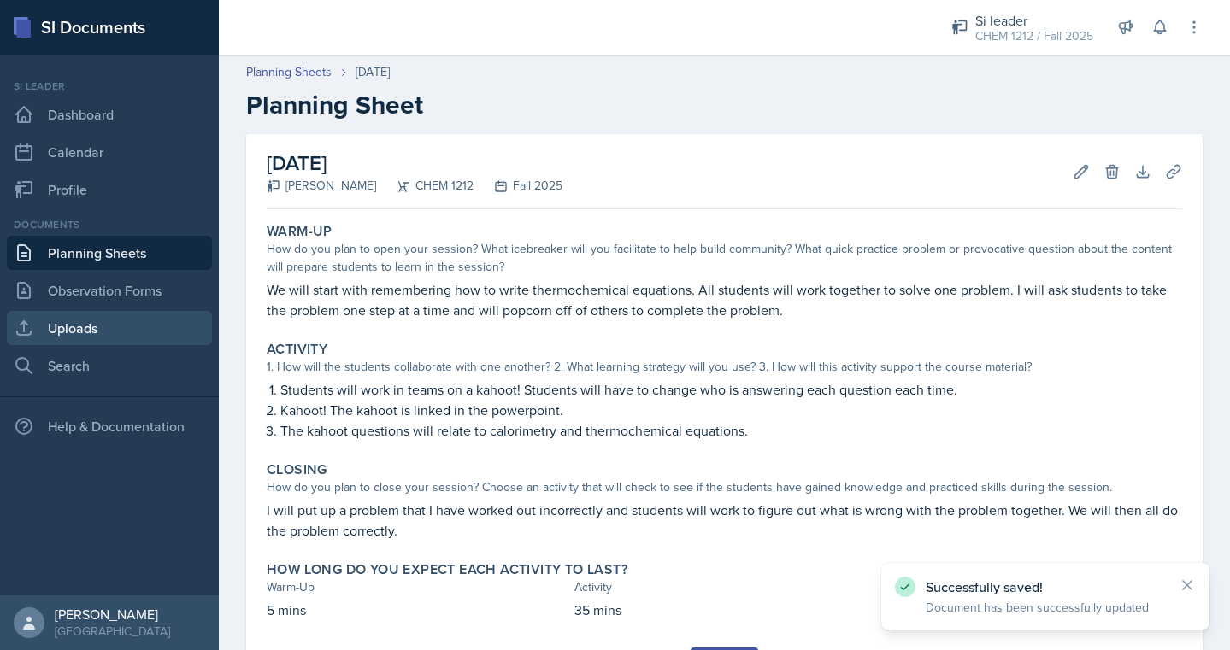
click at [140, 325] on link "Uploads" at bounding box center [109, 328] width 205 height 34
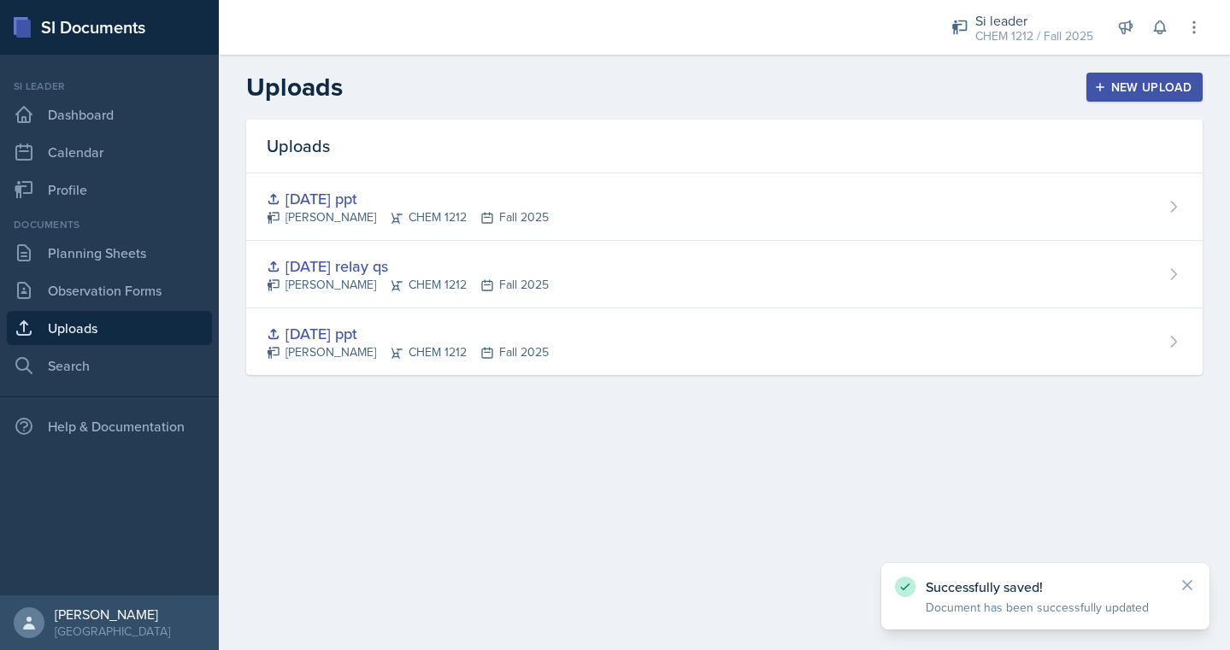
click at [1113, 86] on div "New Upload" at bounding box center [1144, 87] width 95 height 14
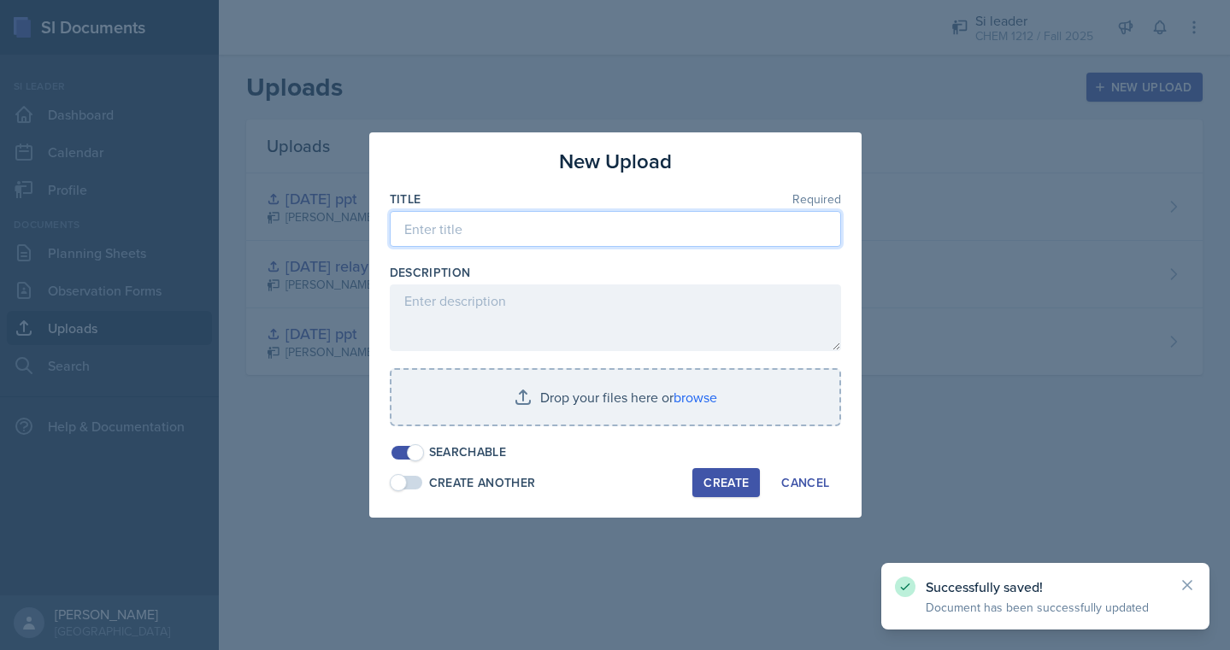
click at [549, 238] on input at bounding box center [615, 229] width 451 height 36
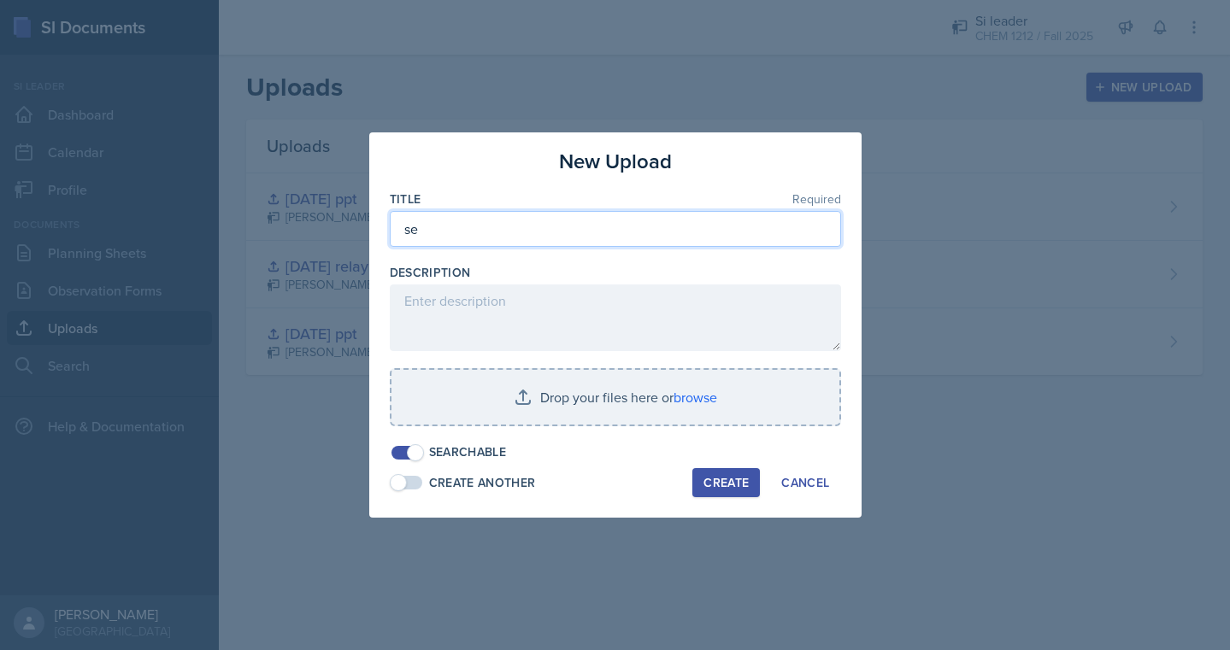
type input "s"
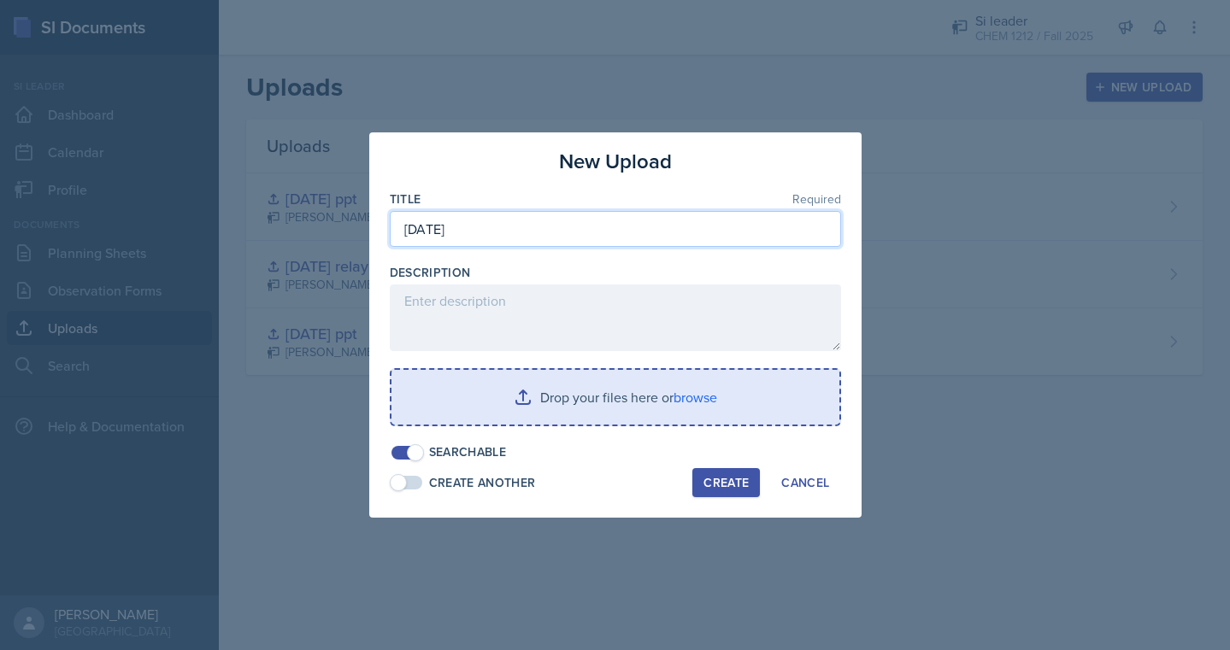
type input "[DATE]"
click at [605, 385] on input "file" at bounding box center [615, 397] width 448 height 55
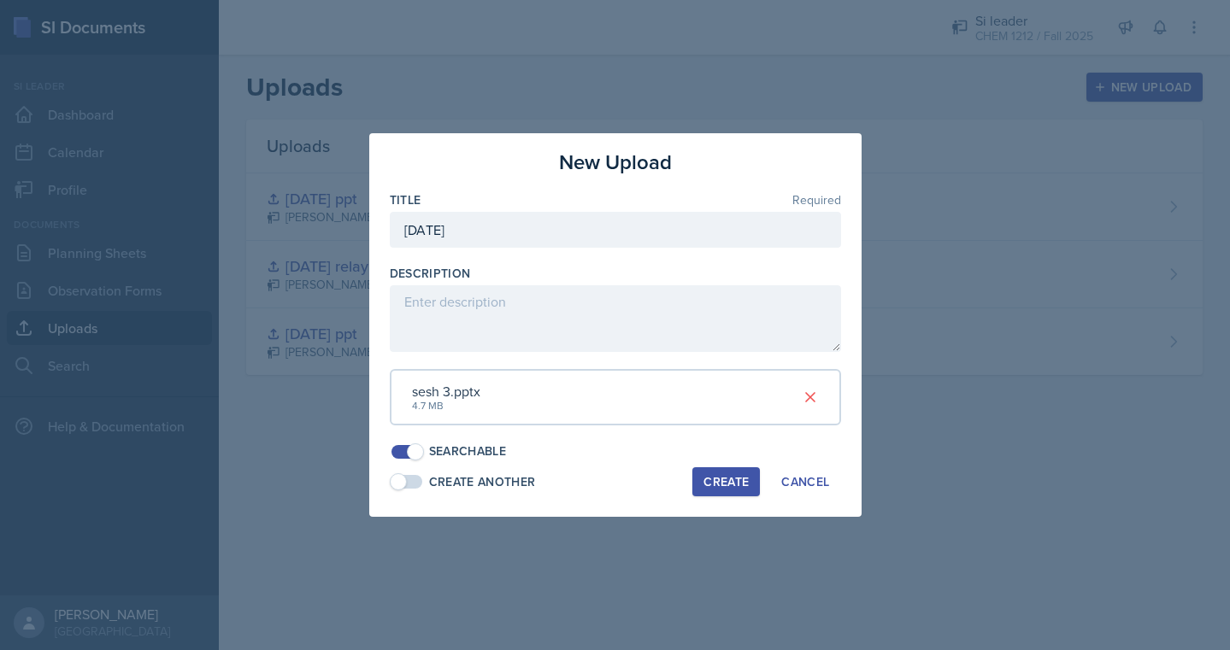
click at [734, 482] on div "Create" at bounding box center [725, 482] width 45 height 14
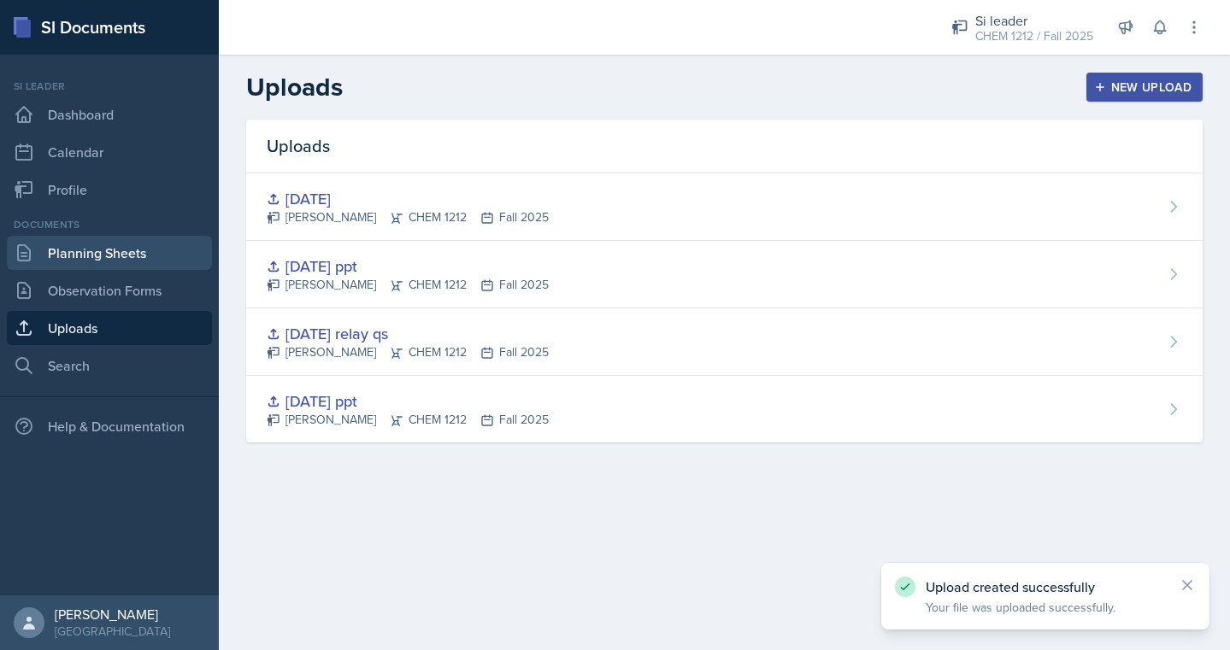
click at [119, 245] on link "Planning Sheets" at bounding box center [109, 253] width 205 height 34
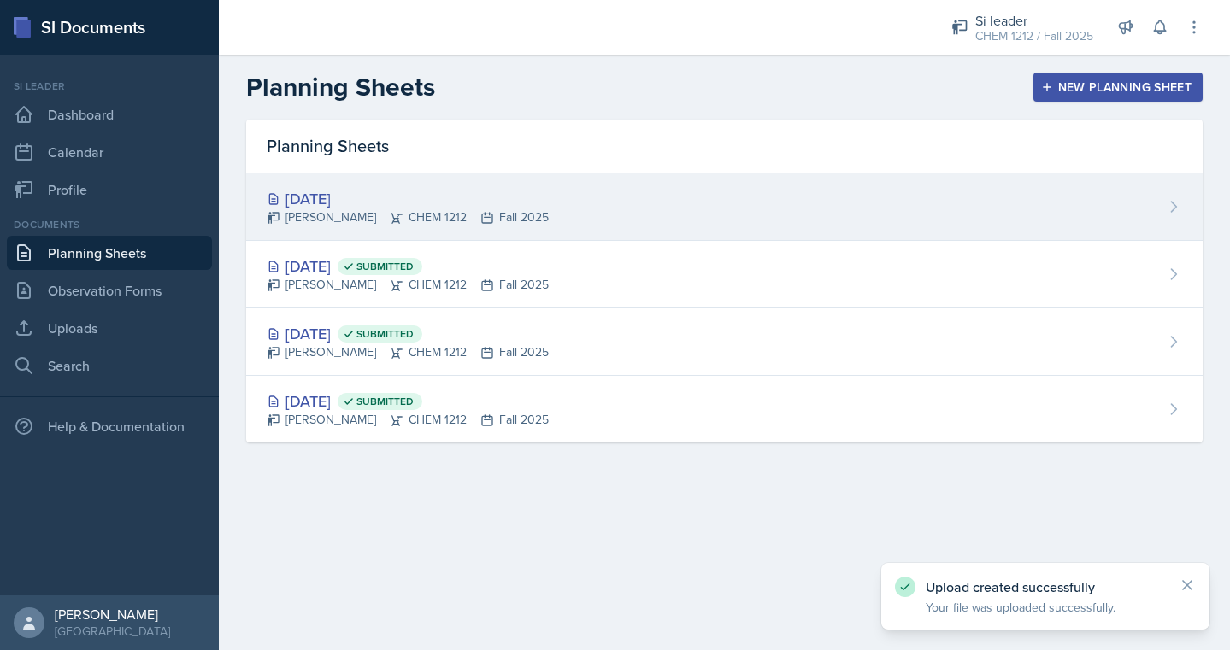
click at [380, 199] on div "[DATE]" at bounding box center [408, 198] width 282 height 23
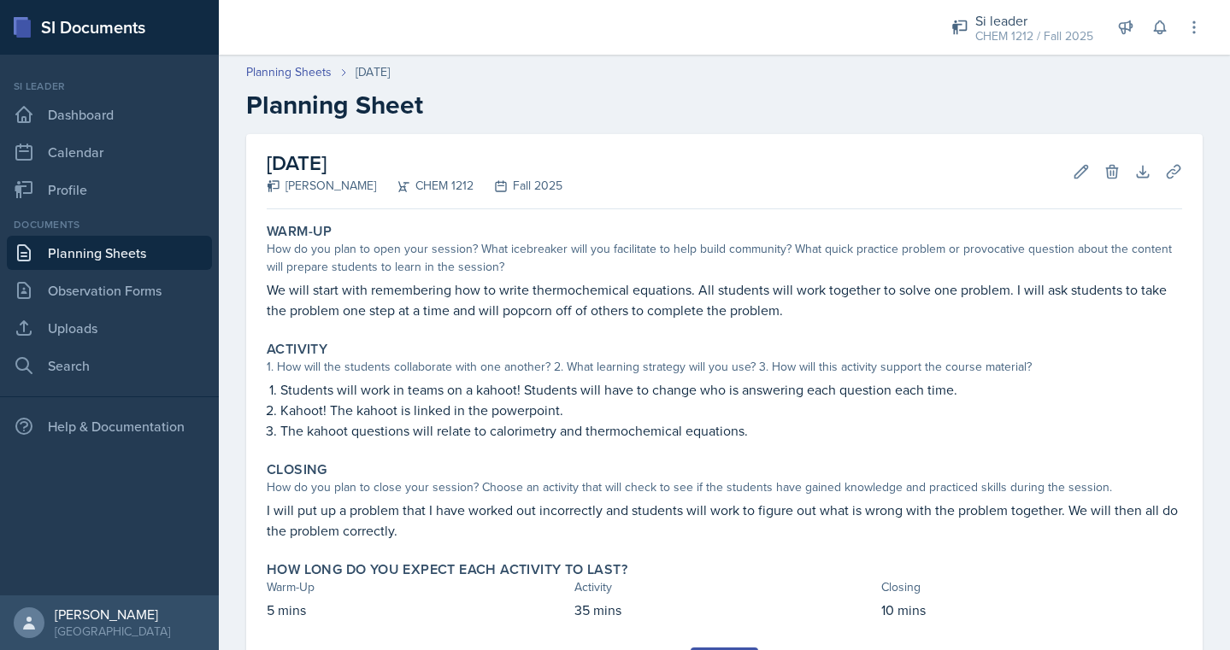
click at [1185, 159] on div "[DATE] [PERSON_NAME] CHEM 1212 Fall 2025 Edit Delete Download Uploads Autosavin…" at bounding box center [724, 415] width 956 height 563
click at [1173, 167] on icon at bounding box center [1172, 171] width 13 height 13
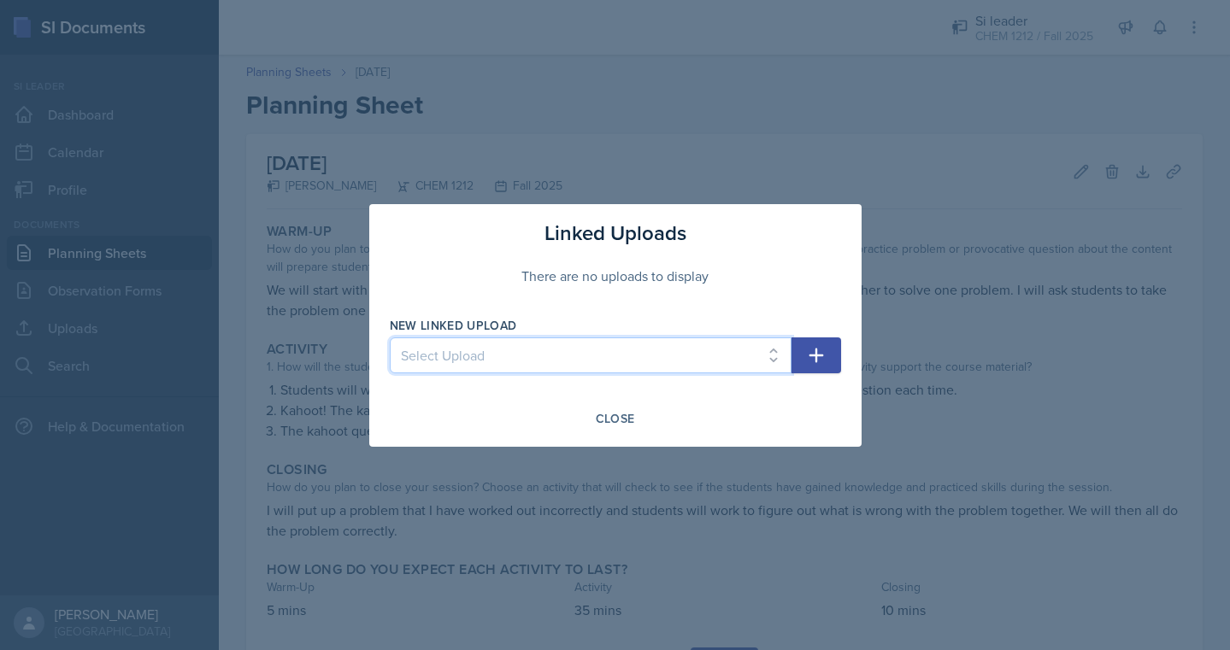
click at [676, 343] on select "Select Upload [DATE] ppt [DATE] relay qs [DATE] ppt [DATE]" at bounding box center [591, 356] width 402 height 36
select select "8c231020-822b-407a-ae47-dc7df0592115"
click at [812, 361] on icon "button" at bounding box center [816, 355] width 21 height 21
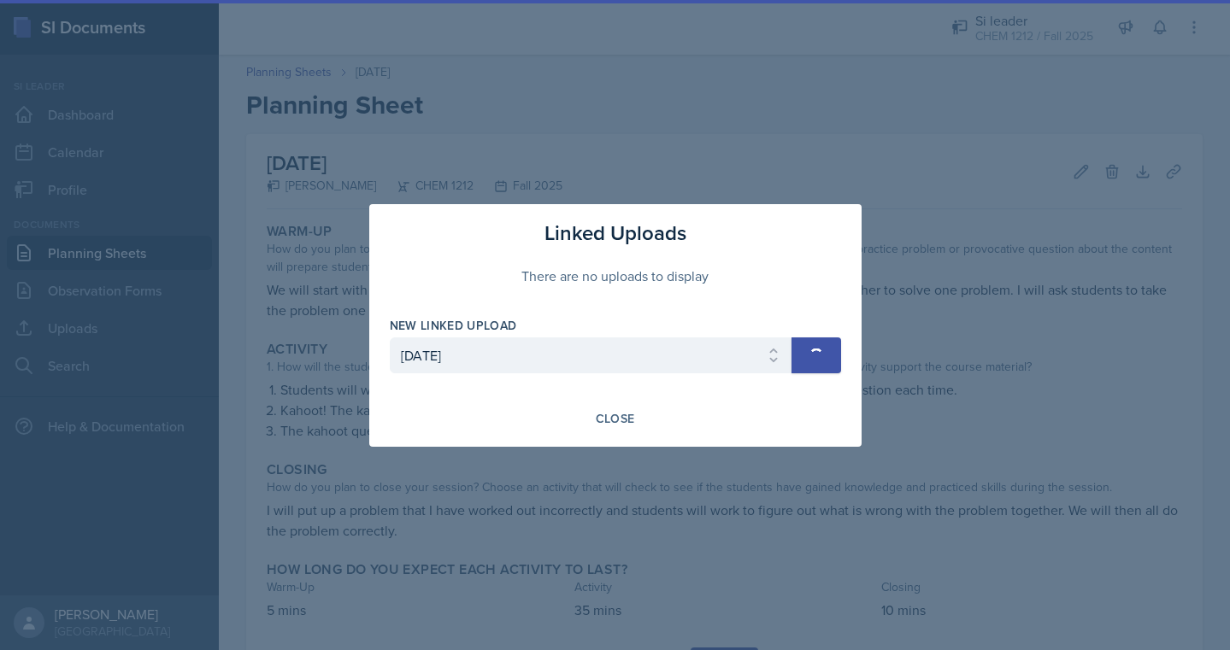
select select
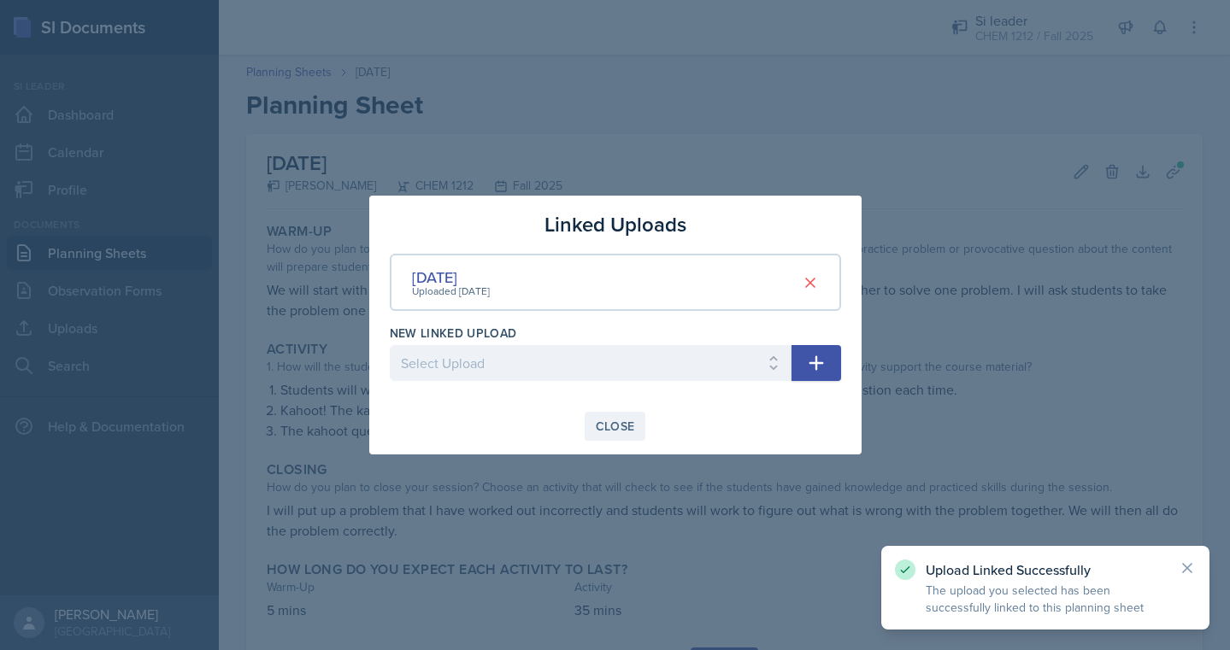
drag, startPoint x: 770, startPoint y: 391, endPoint x: 606, endPoint y: 433, distance: 169.5
click at [606, 433] on div "Close" at bounding box center [615, 427] width 39 height 14
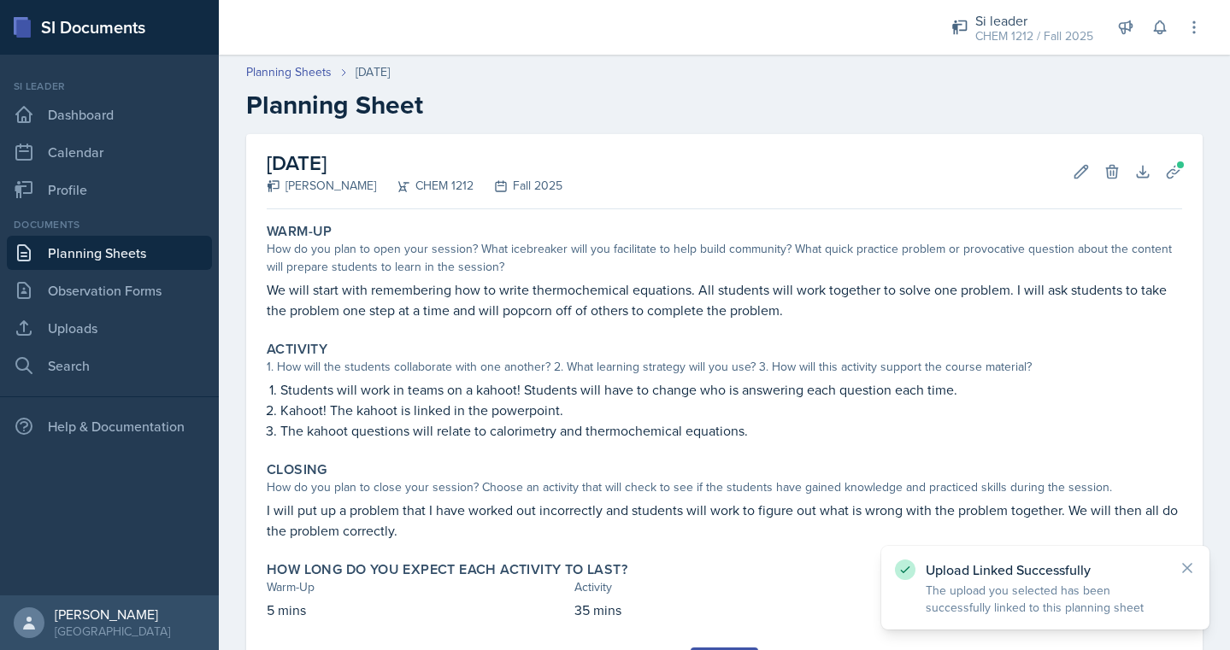
scroll to position [88, 0]
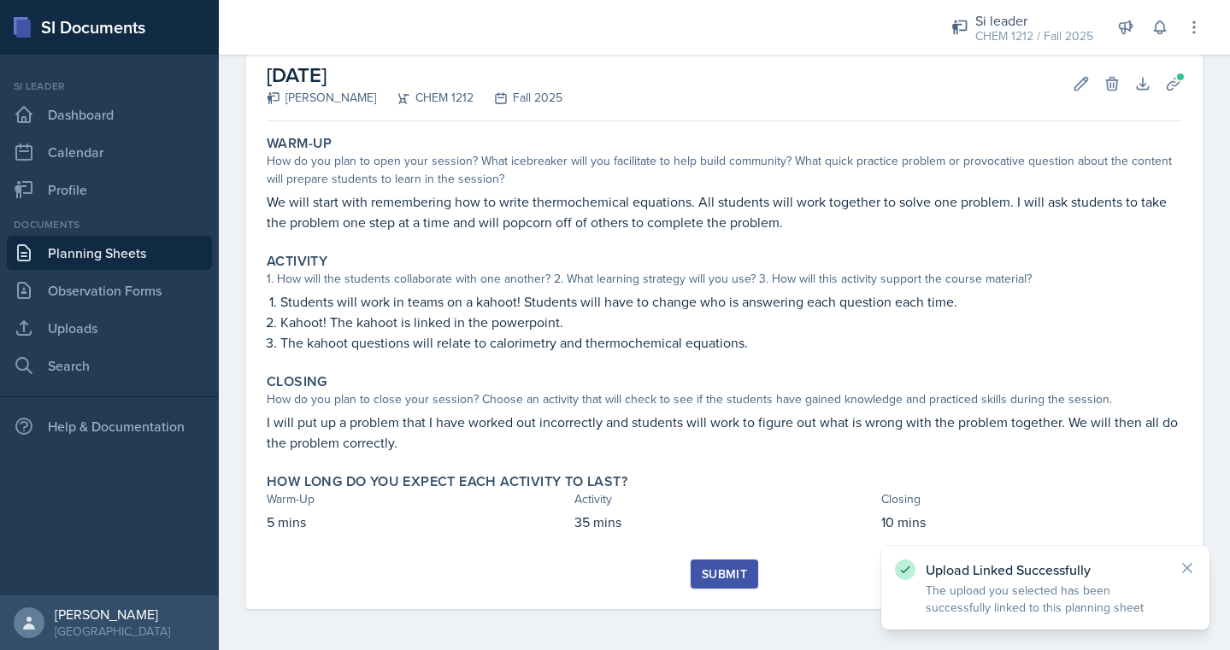
click at [720, 581] on div "Submit" at bounding box center [724, 574] width 45 height 14
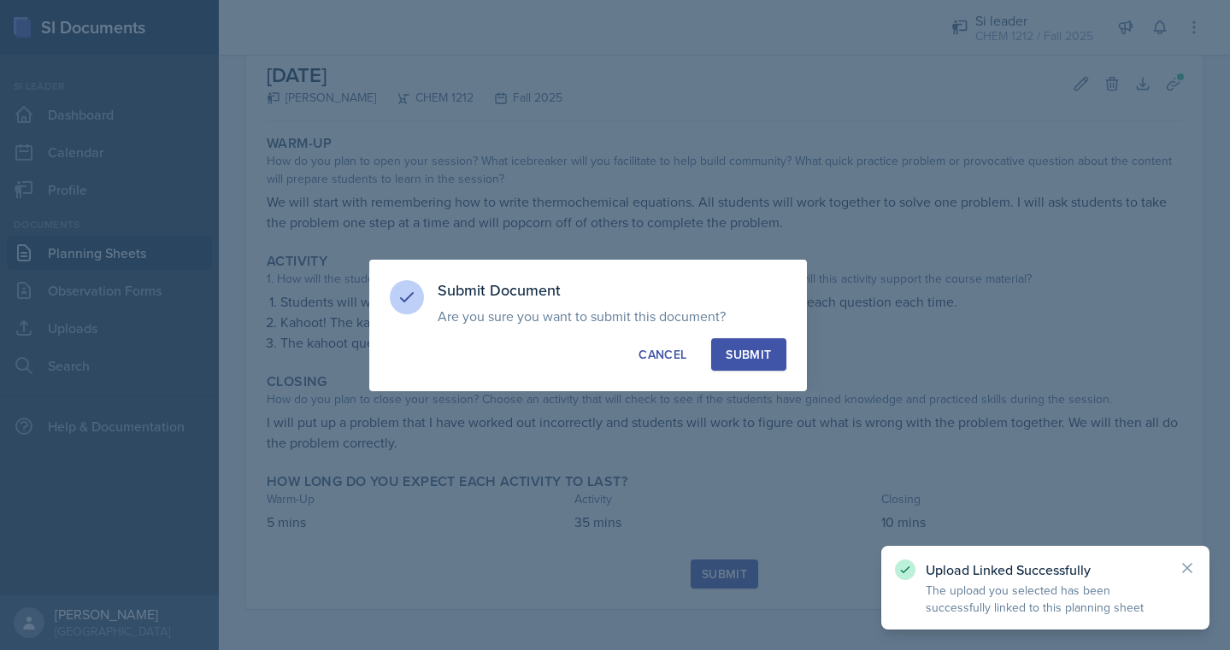
click at [756, 361] on div "Submit" at bounding box center [747, 354] width 45 height 17
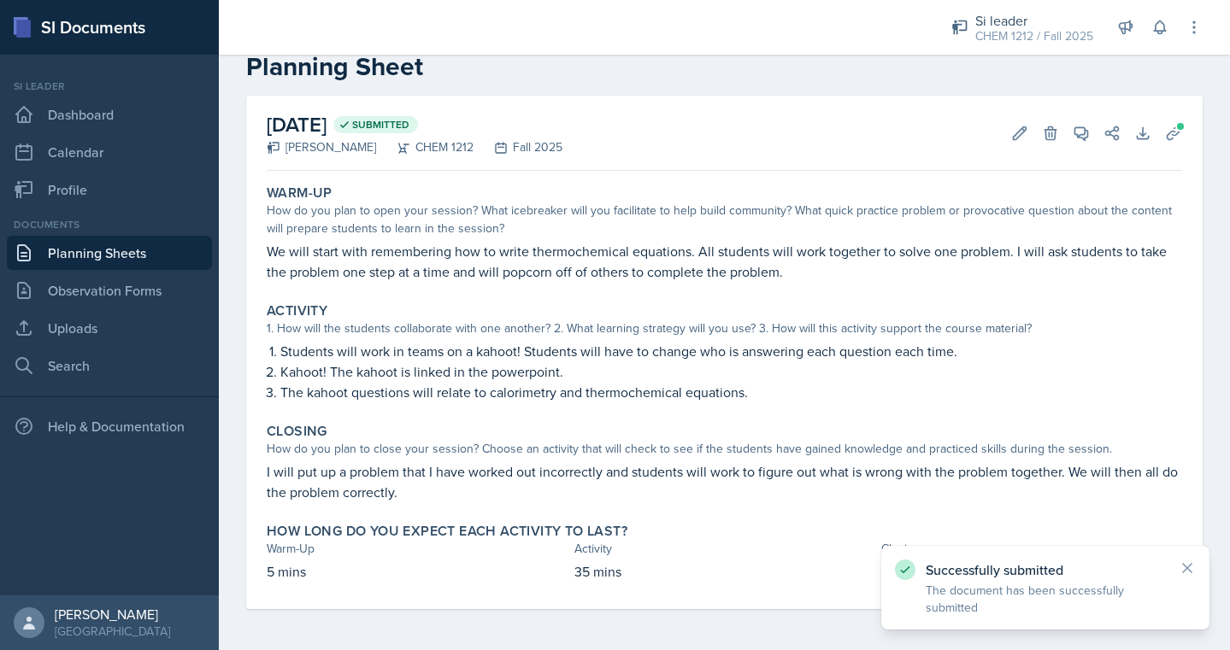
scroll to position [38, 0]
click at [1164, 26] on icon at bounding box center [1159, 27] width 11 height 13
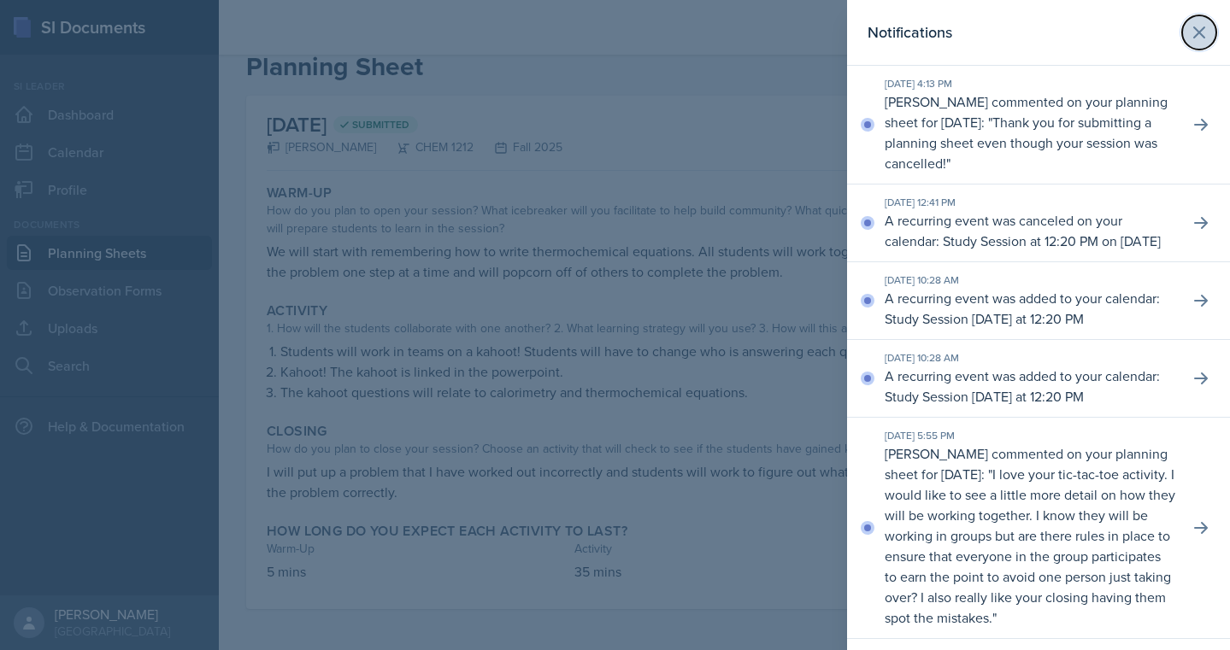
click at [1199, 32] on icon at bounding box center [1199, 32] width 21 height 21
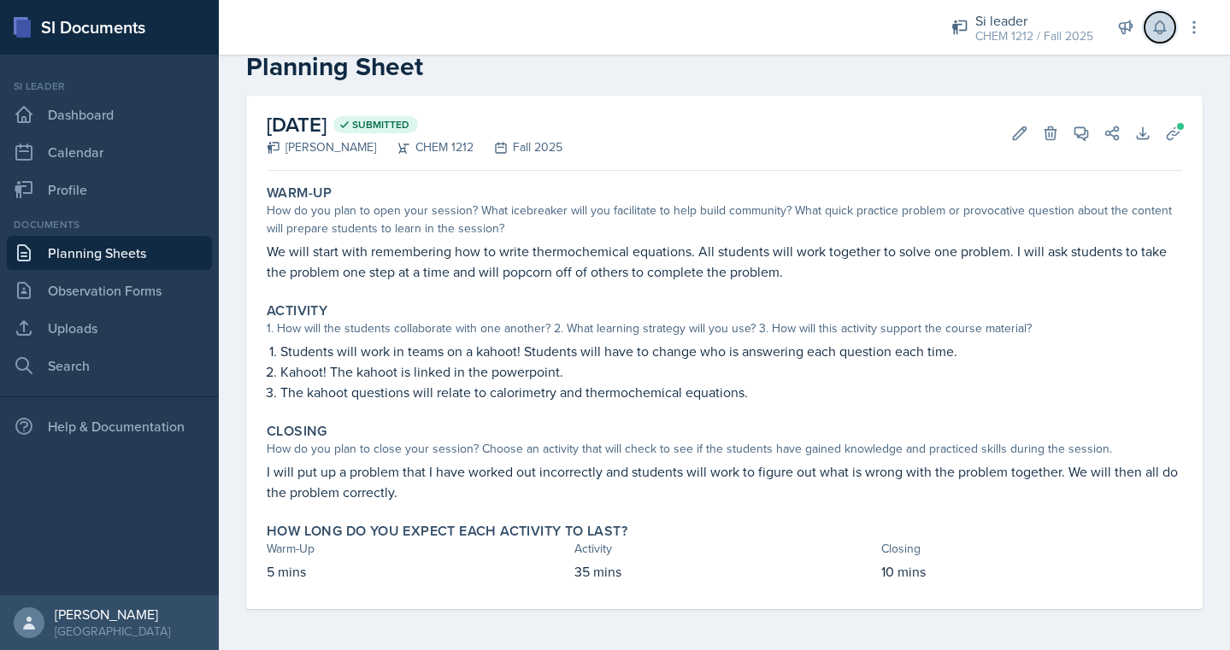
click at [1160, 30] on icon at bounding box center [1159, 27] width 11 height 13
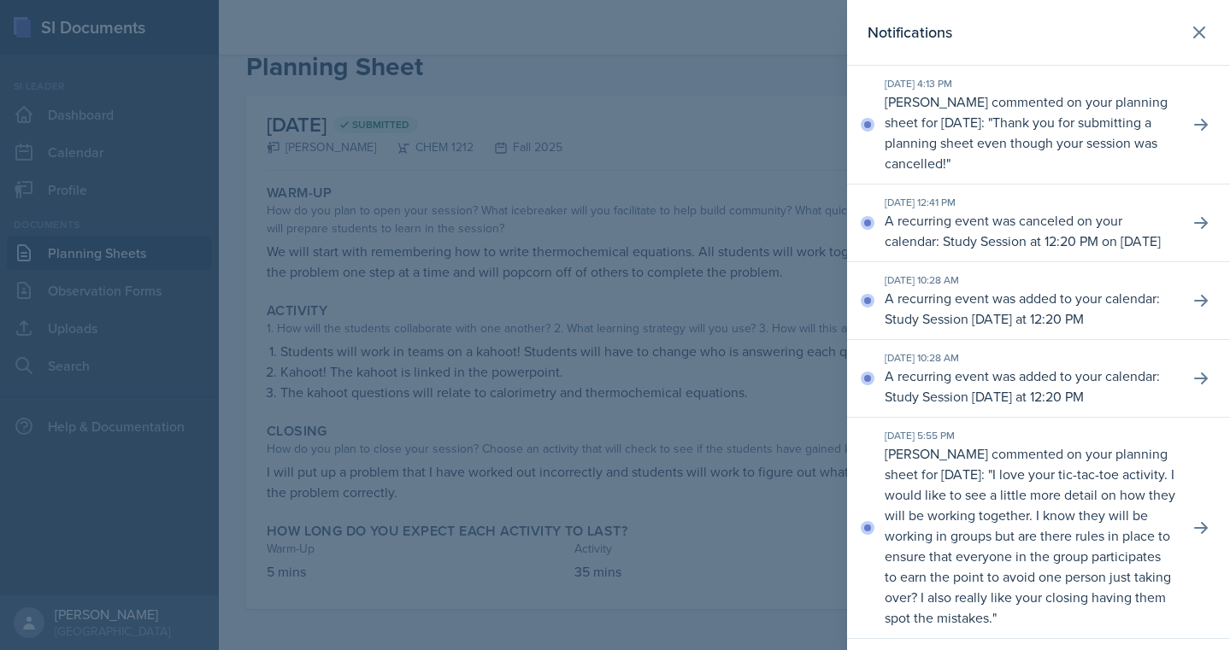
click at [1181, 38] on div "Notifications" at bounding box center [1038, 33] width 342 height 24
click at [1187, 34] on button at bounding box center [1199, 32] width 34 height 34
